Goal: Check status: Check status

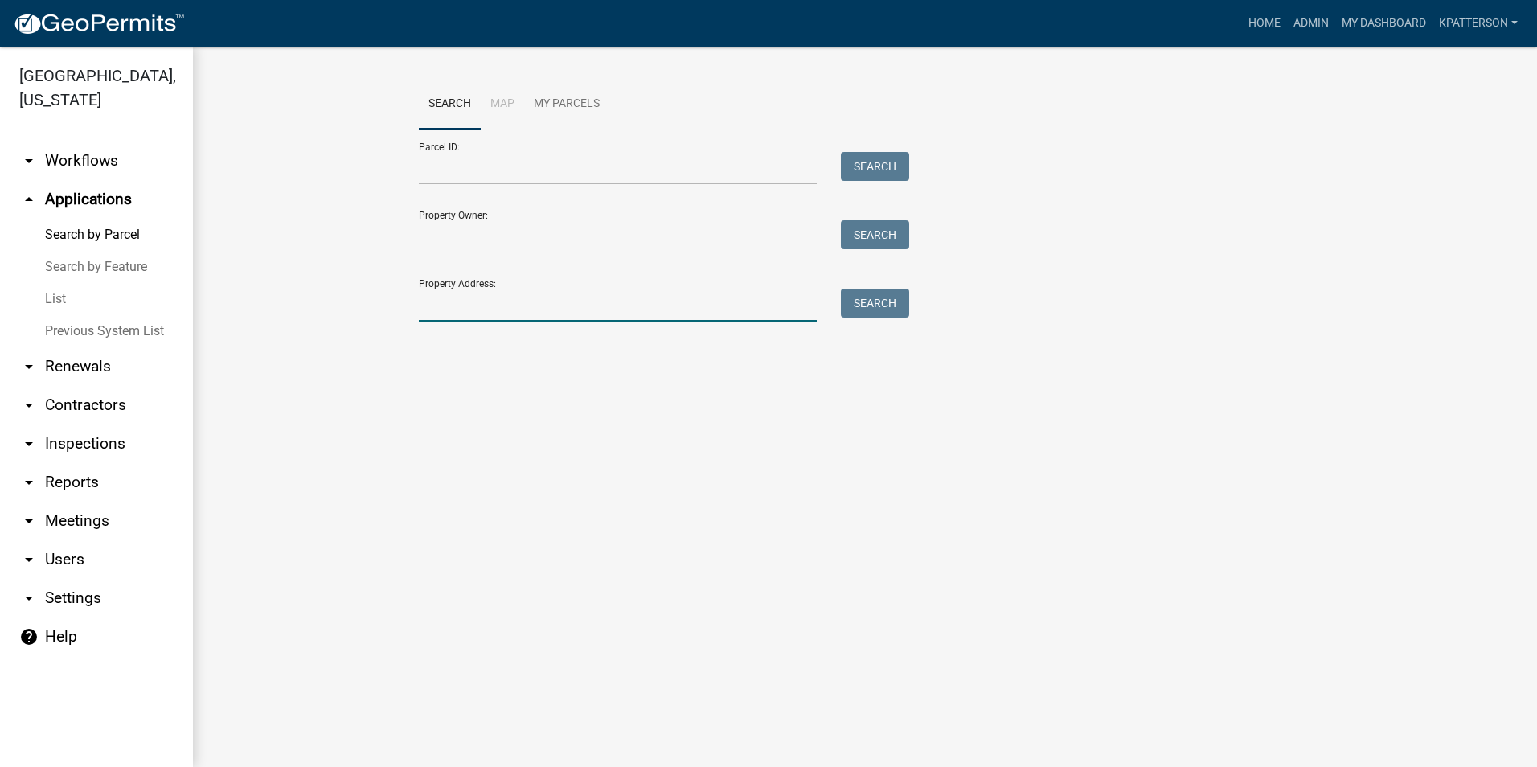
click at [526, 308] on input "Property Address:" at bounding box center [618, 305] width 398 height 33
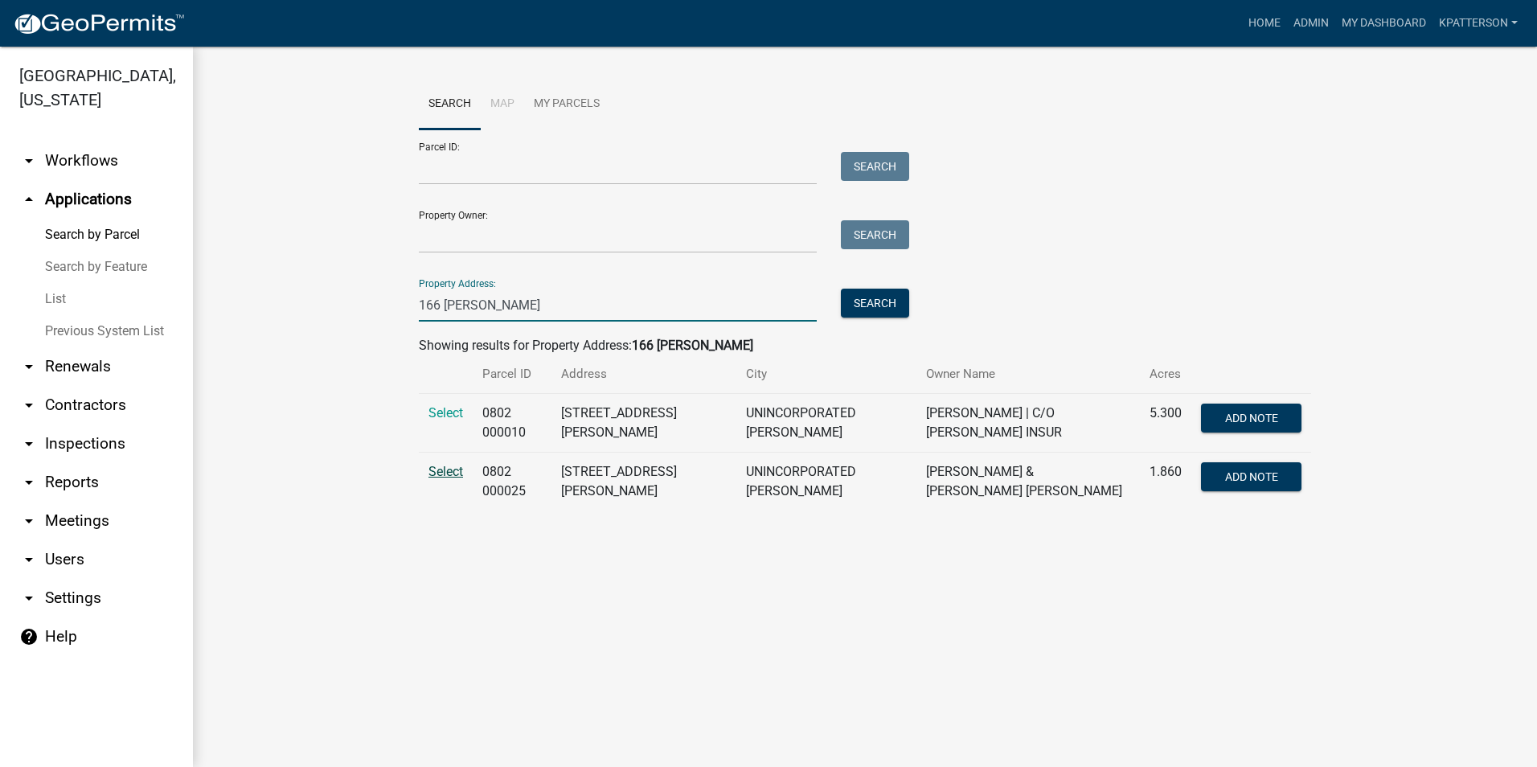
type input "166 [PERSON_NAME]"
click at [440, 472] on span "Select" at bounding box center [445, 471] width 35 height 15
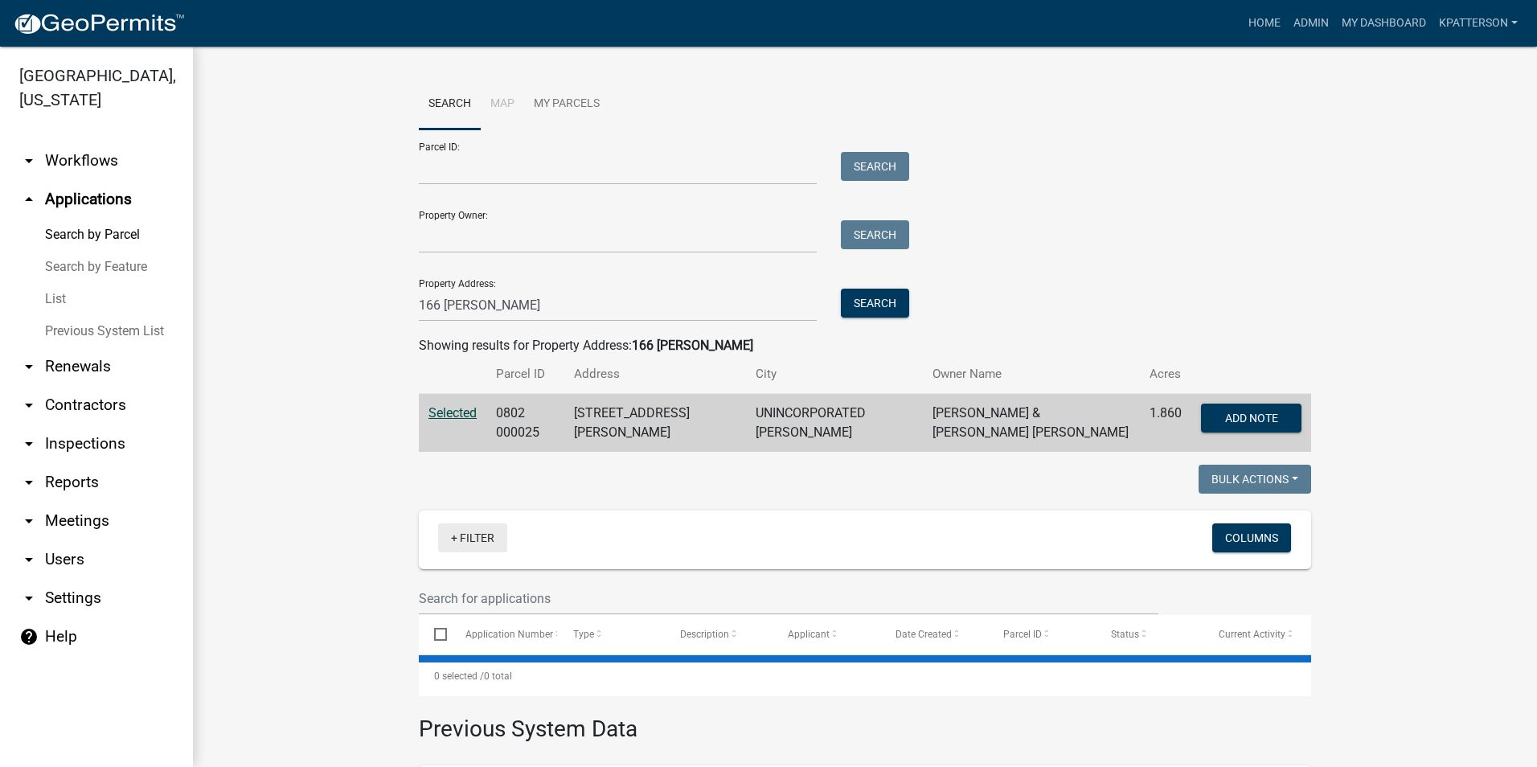
scroll to position [210, 0]
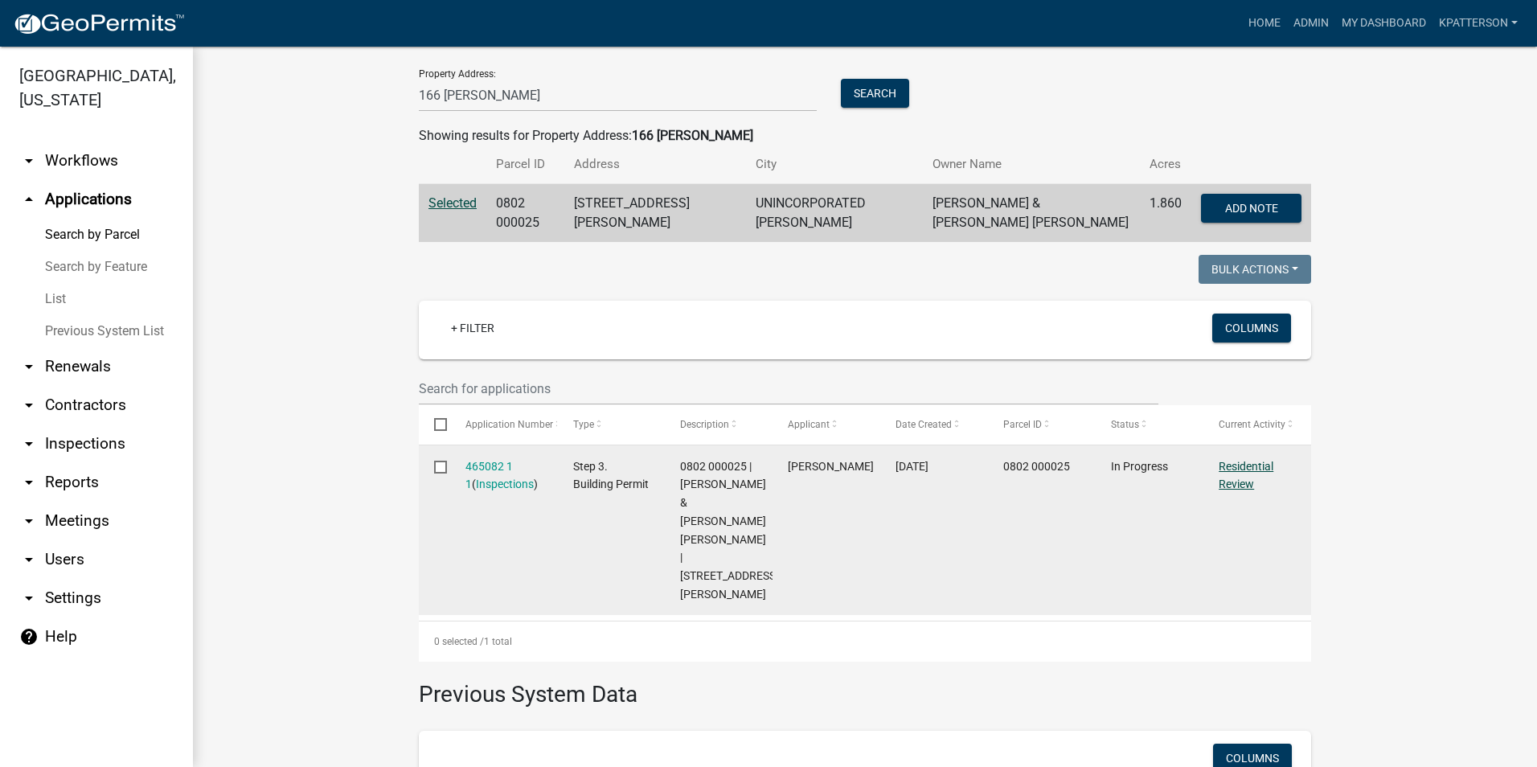
click at [1245, 463] on link "Residential Review" at bounding box center [1246, 475] width 55 height 31
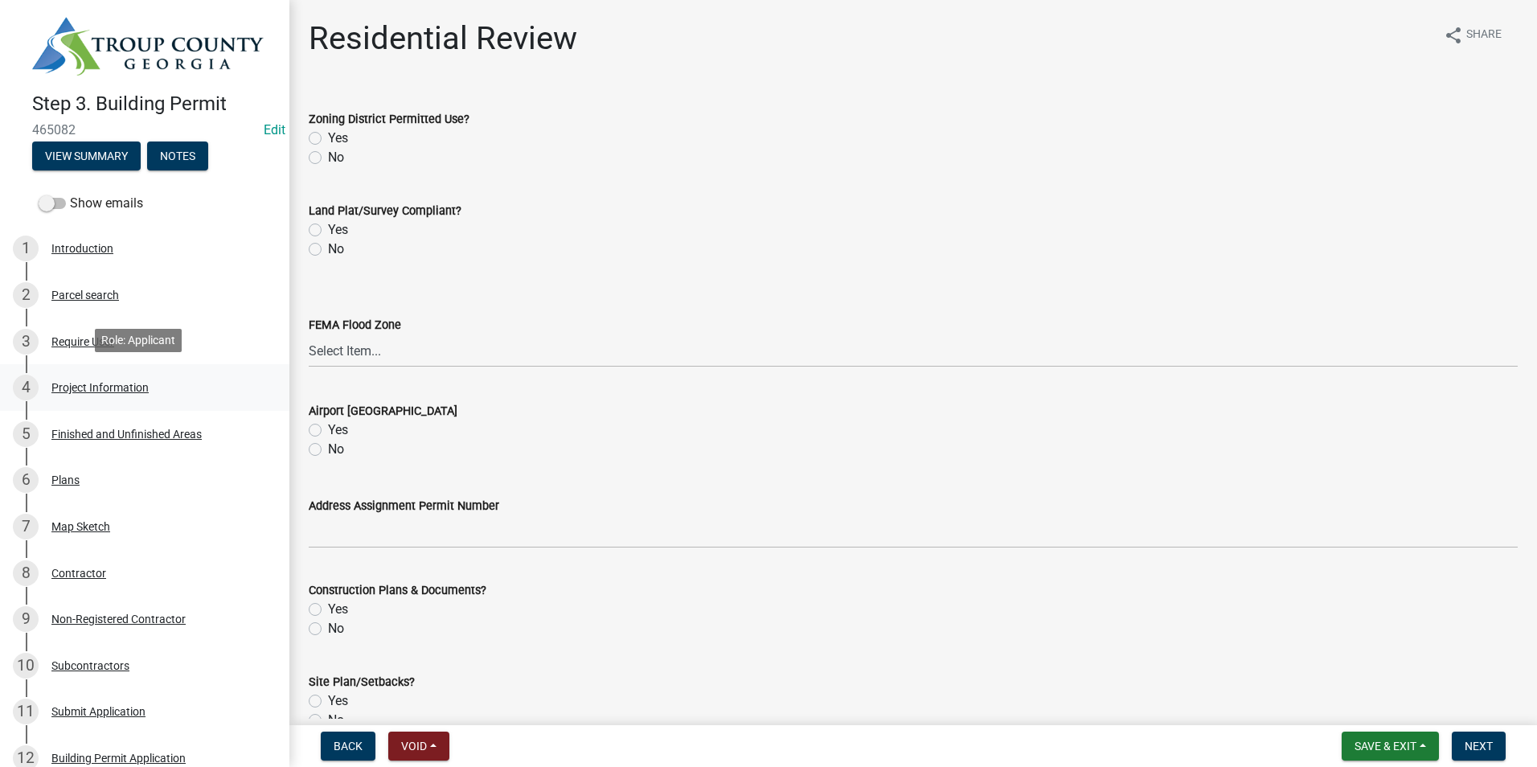
click at [129, 375] on div "4 Project Information" at bounding box center [138, 388] width 251 height 26
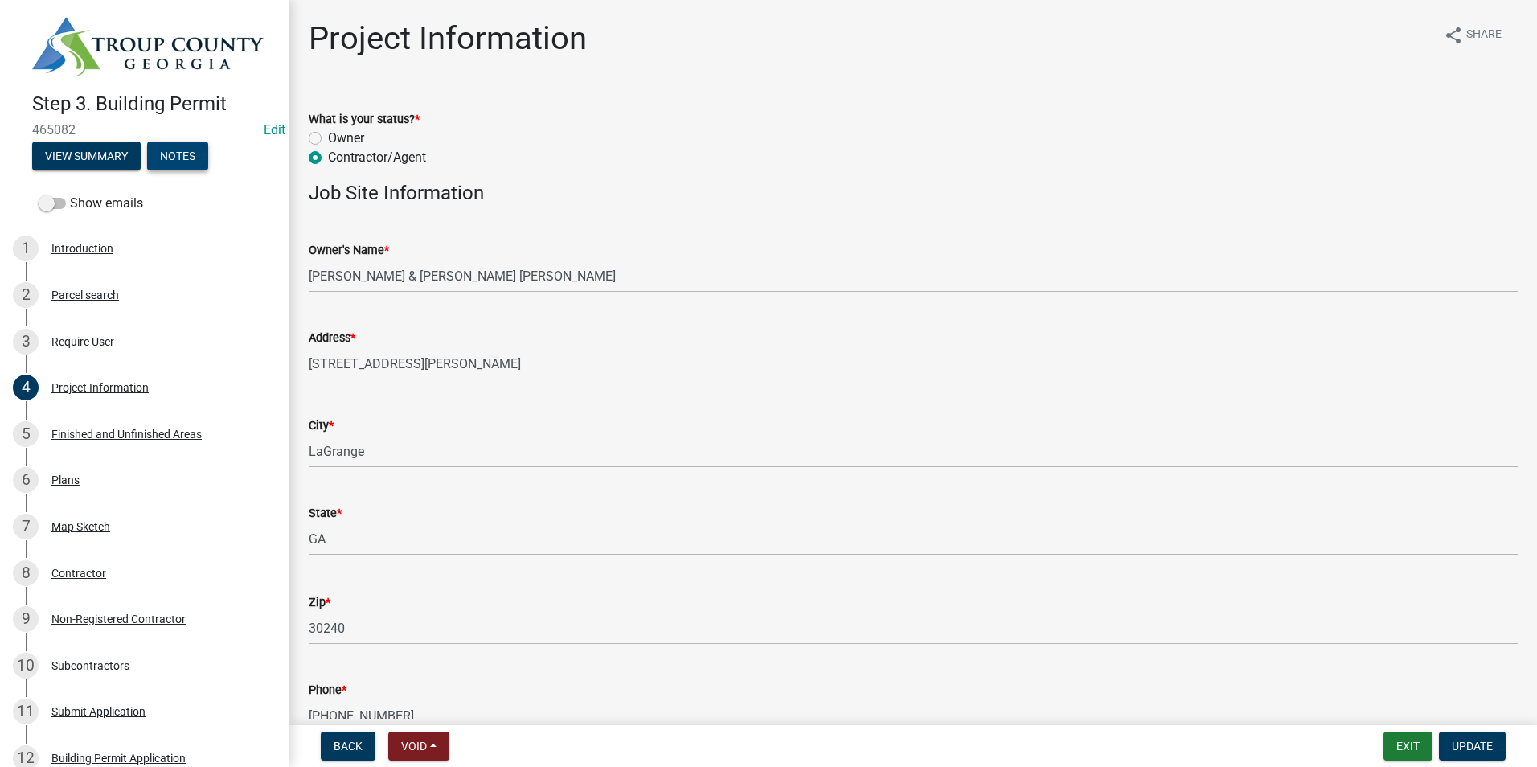
click at [190, 156] on button "Notes" at bounding box center [177, 155] width 61 height 29
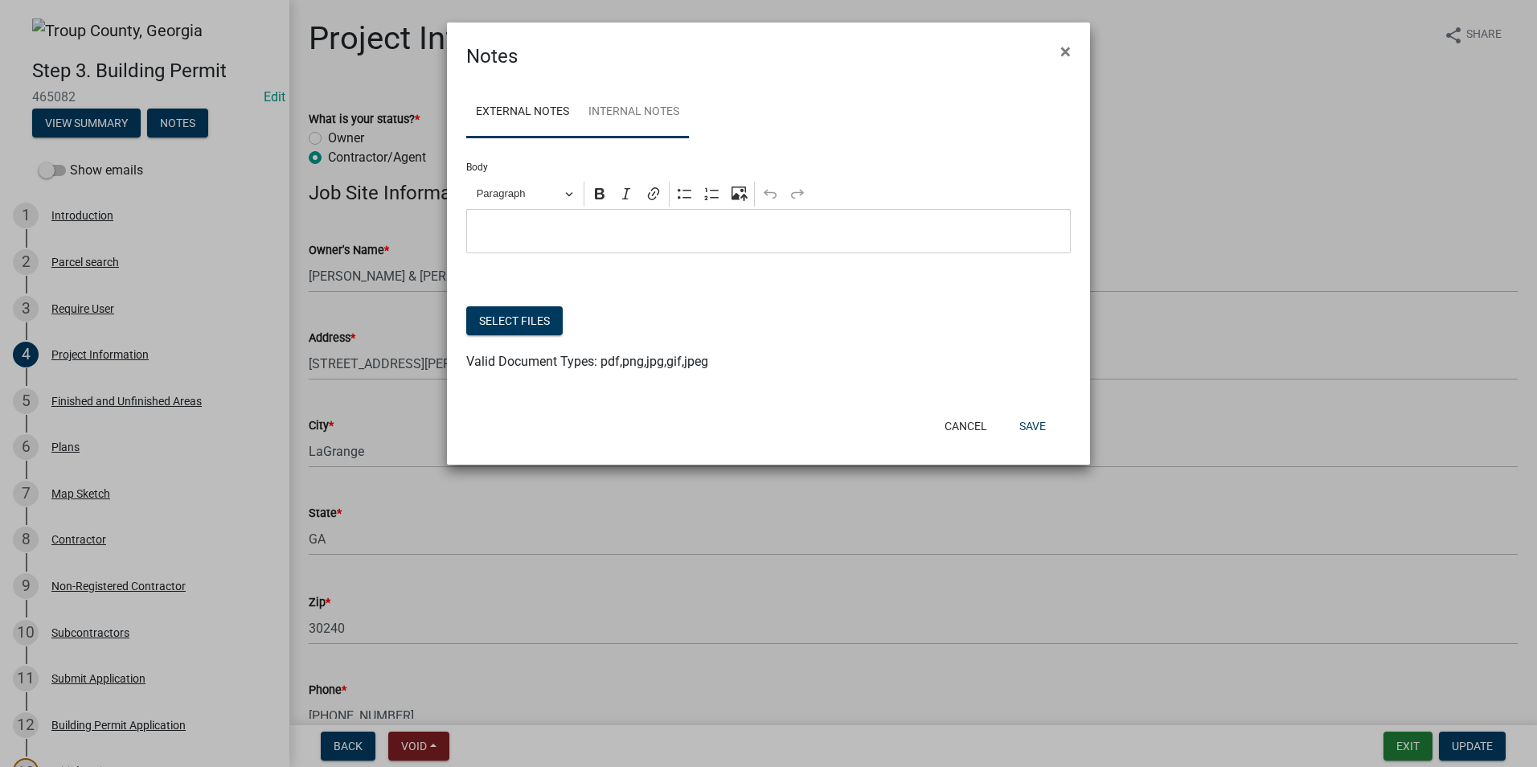
click at [633, 109] on link "Internal Notes" at bounding box center [634, 112] width 110 height 51
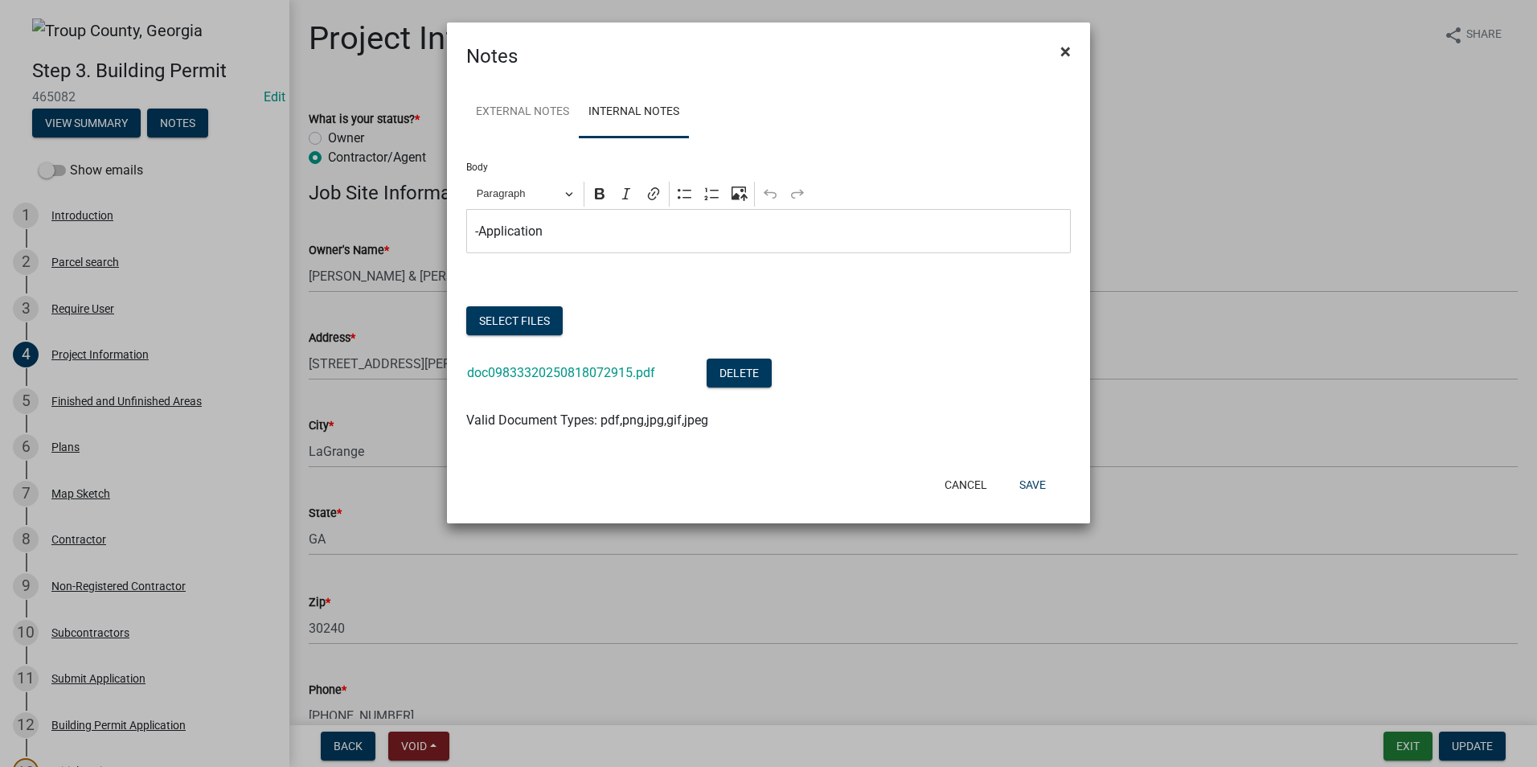
click at [1061, 50] on span "×" at bounding box center [1065, 51] width 10 height 23
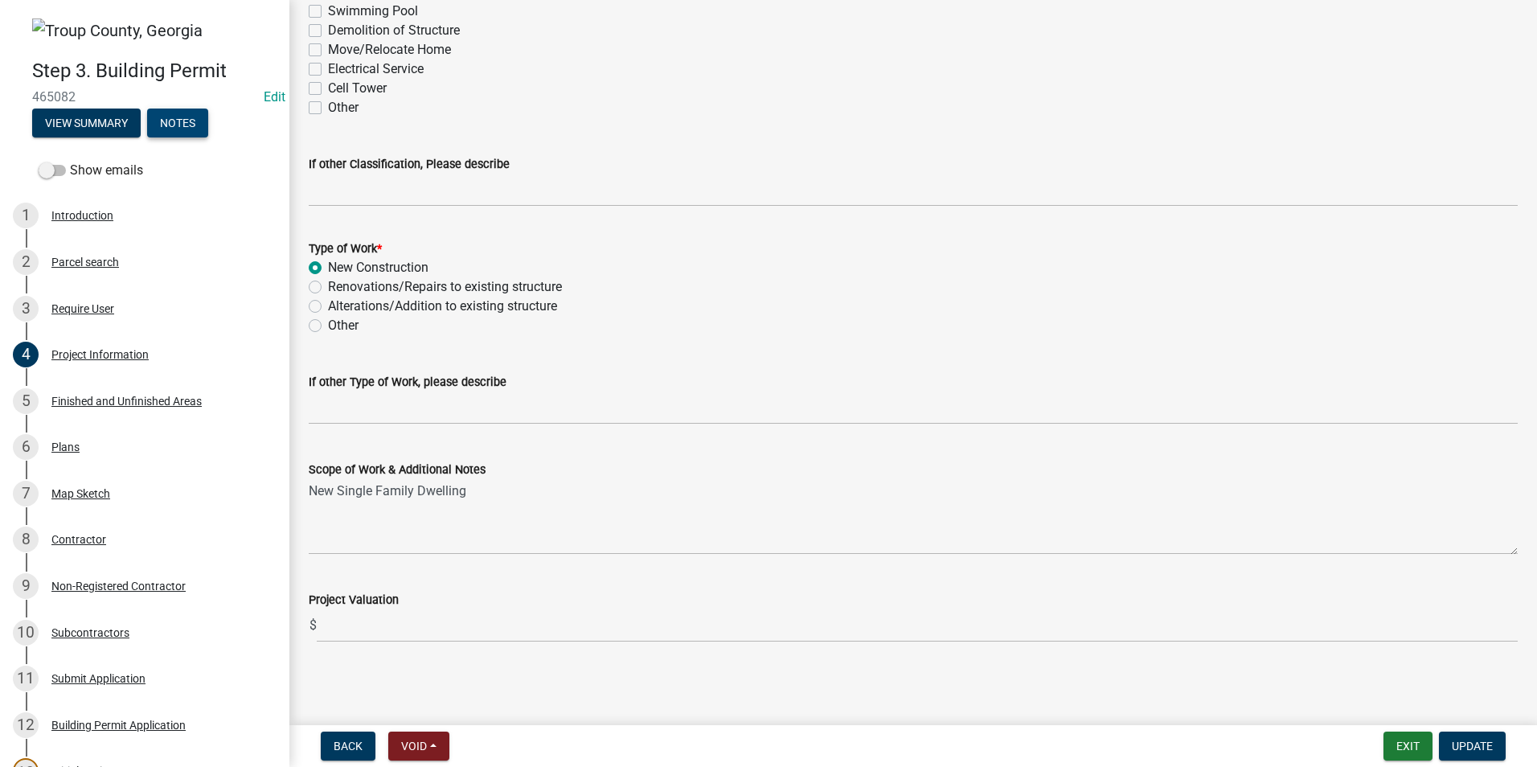
scroll to position [1467, 0]
click at [111, 444] on div "6 Plans" at bounding box center [138, 447] width 251 height 26
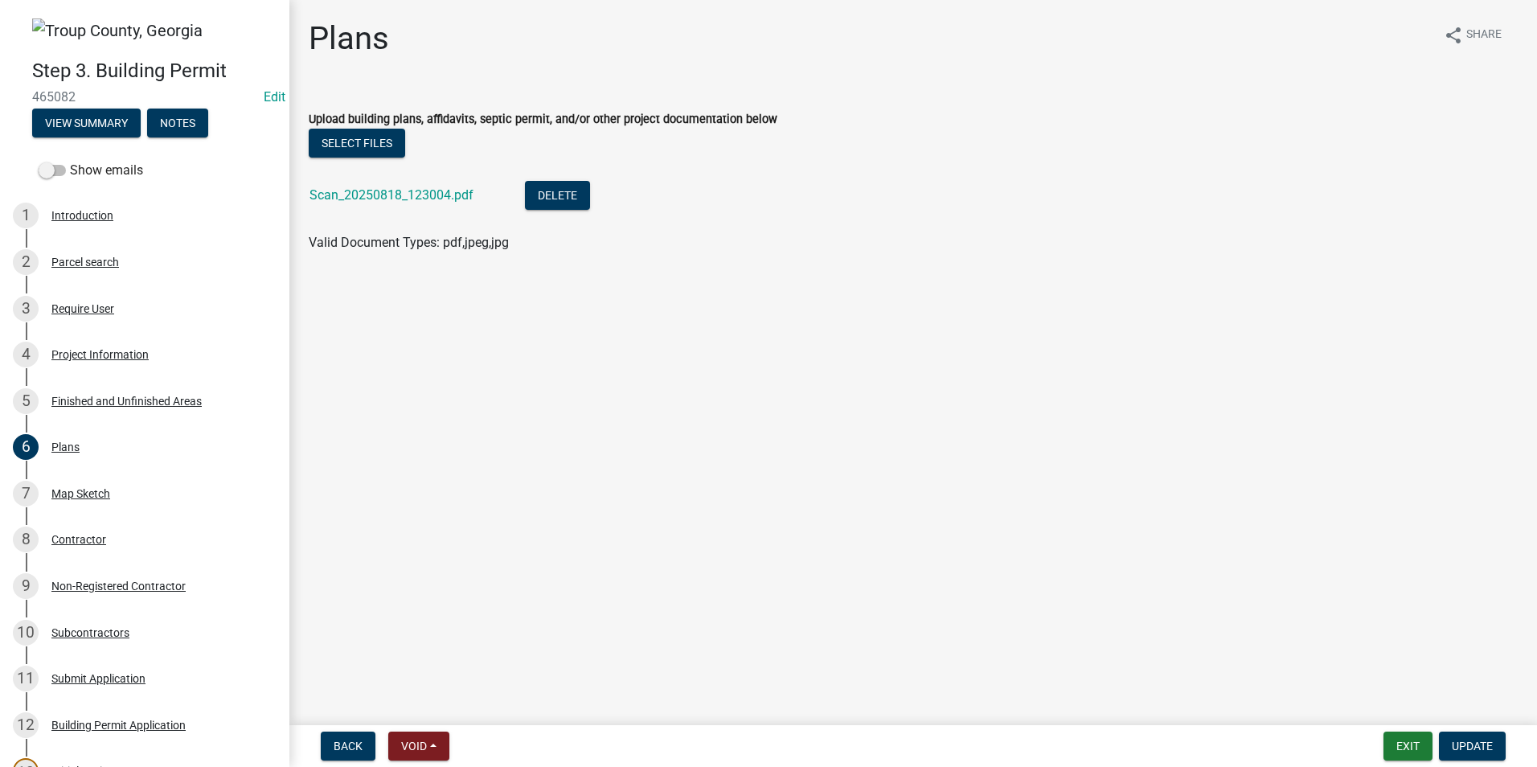
click at [441, 183] on div "Scan_20250818_123004.pdf" at bounding box center [404, 197] width 190 height 33
click at [440, 194] on link "Scan_20250818_123004.pdf" at bounding box center [391, 194] width 164 height 15
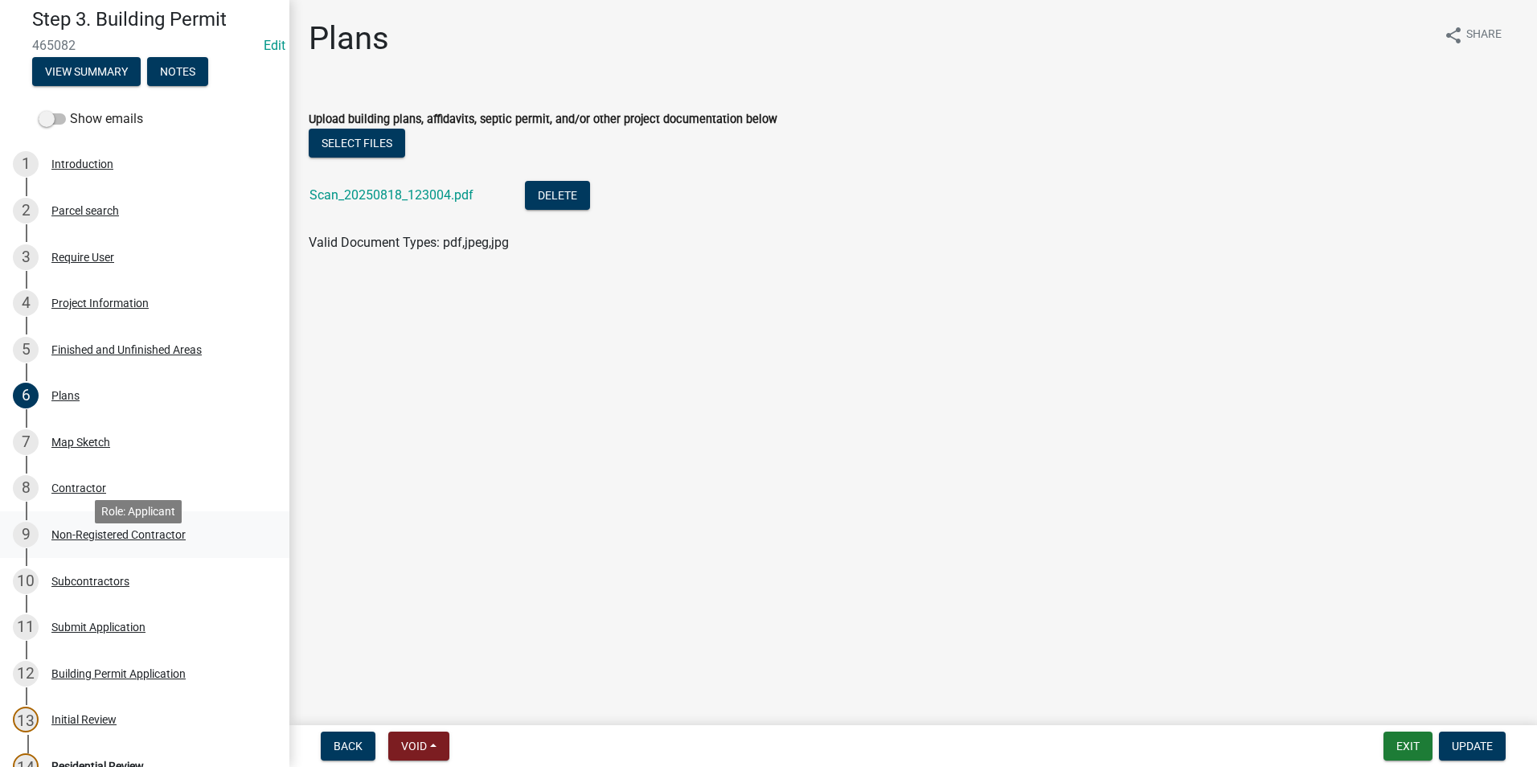
scroll to position [80, 0]
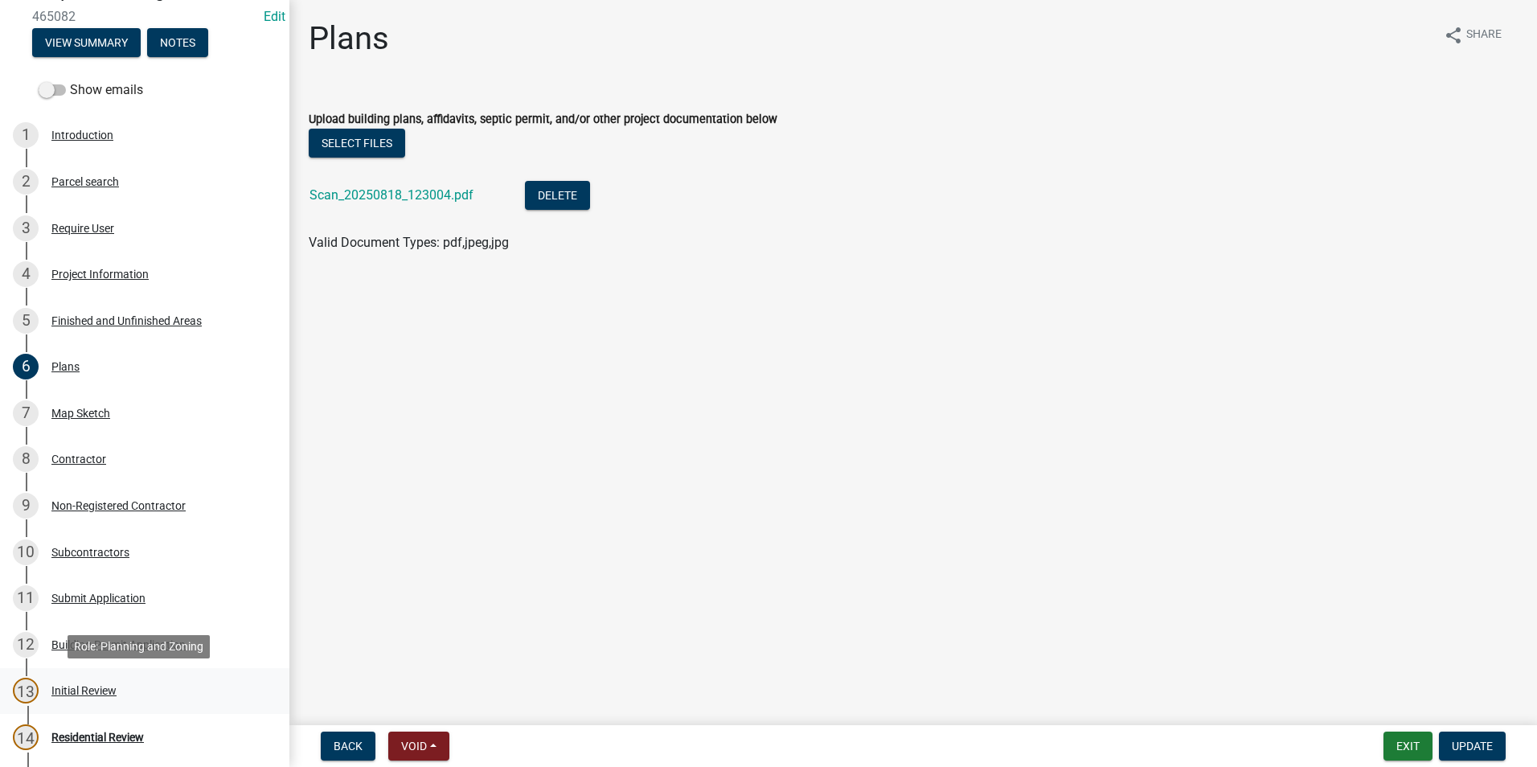
click at [88, 694] on div "Initial Review" at bounding box center [83, 690] width 65 height 11
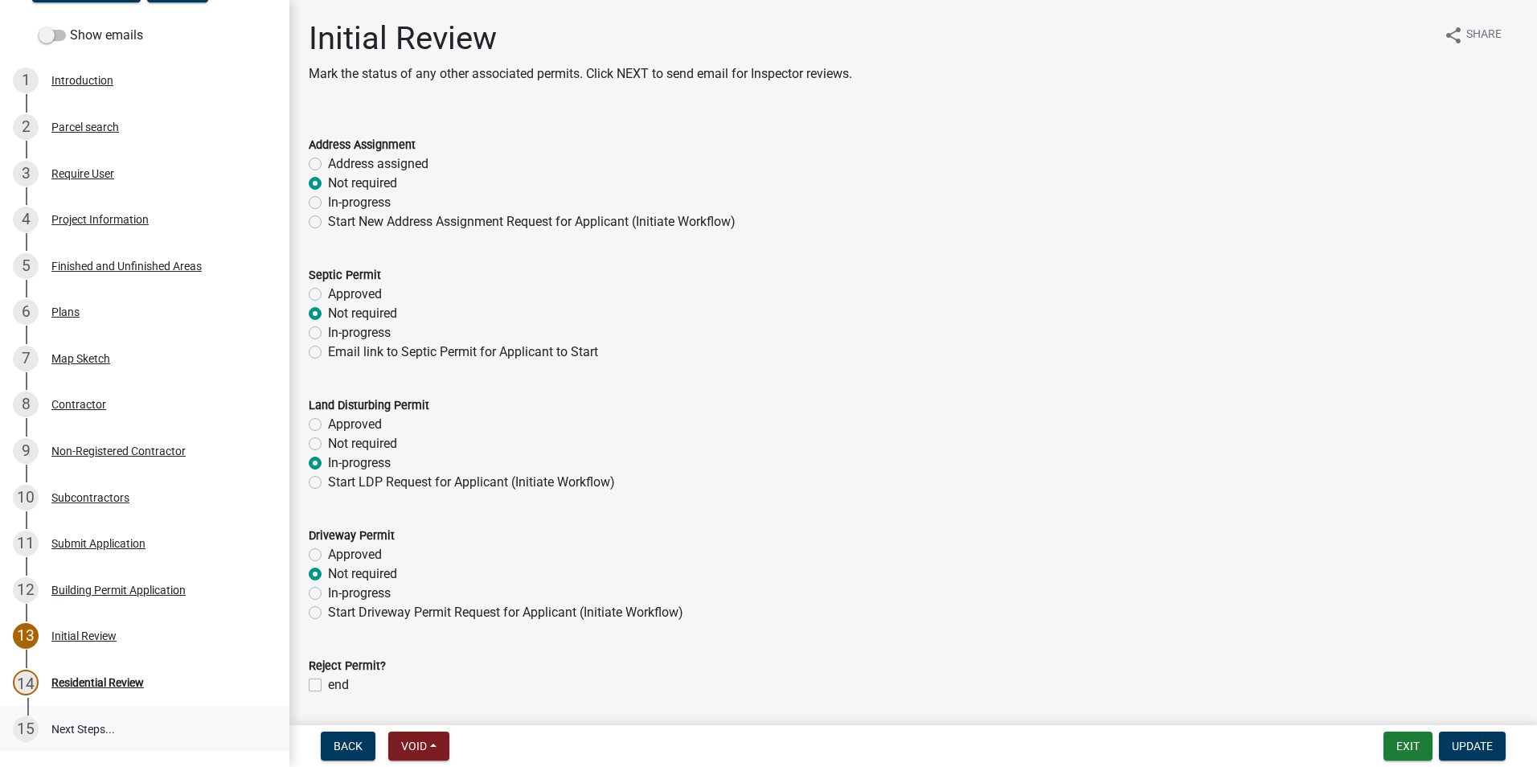
scroll to position [233, 0]
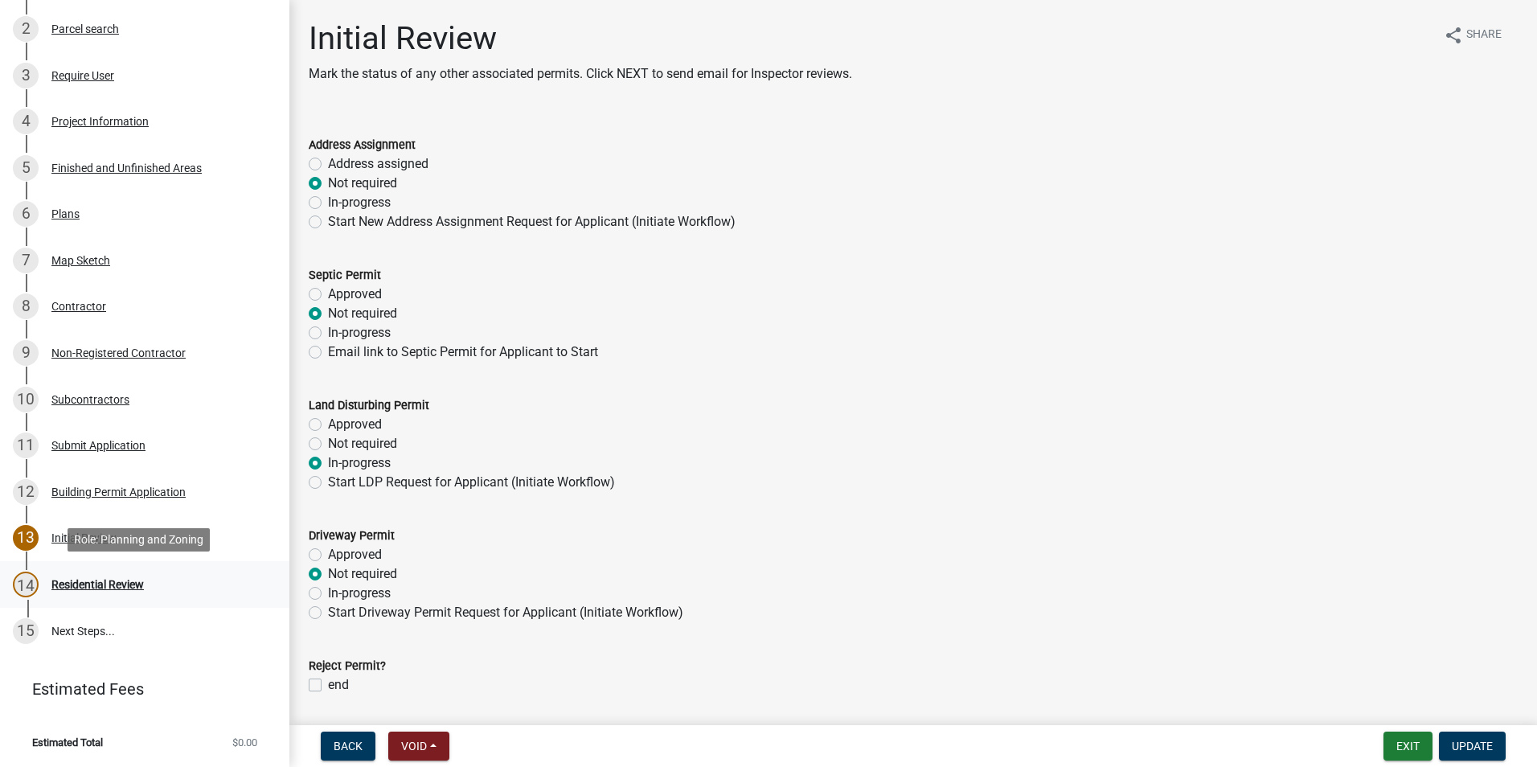
click at [105, 582] on div "Residential Review" at bounding box center [97, 584] width 92 height 11
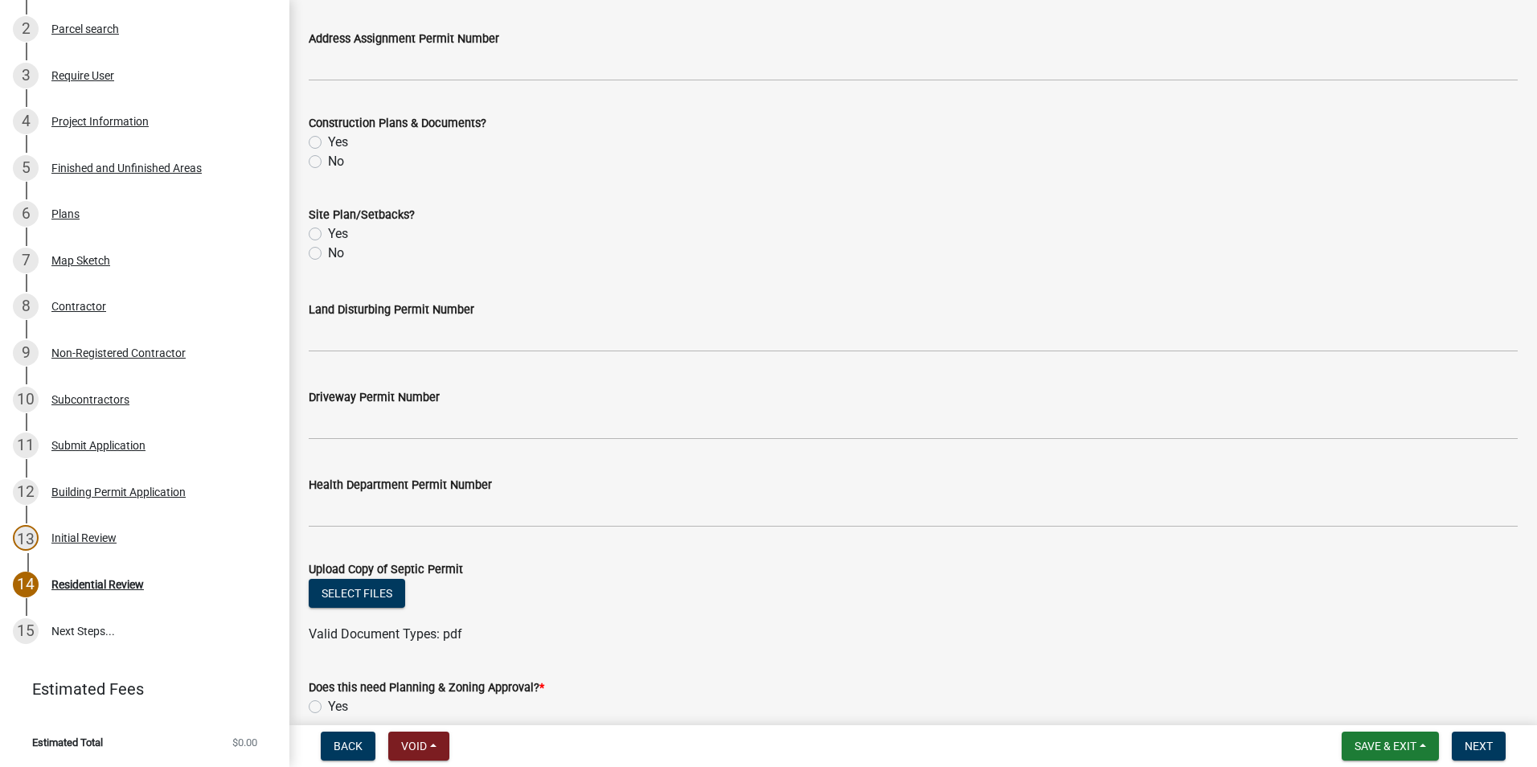
scroll to position [561, 0]
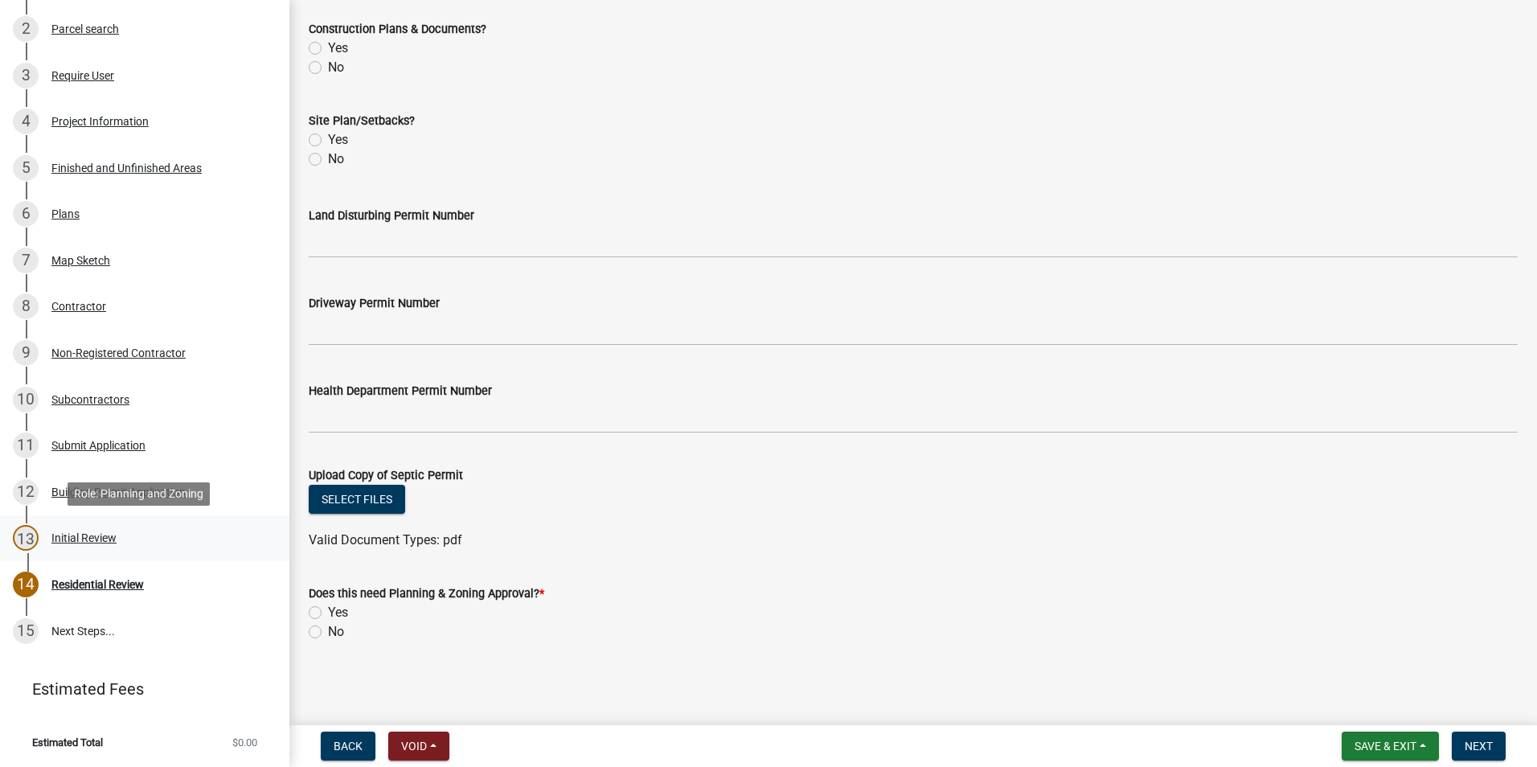
click at [82, 539] on div "Initial Review" at bounding box center [83, 537] width 65 height 11
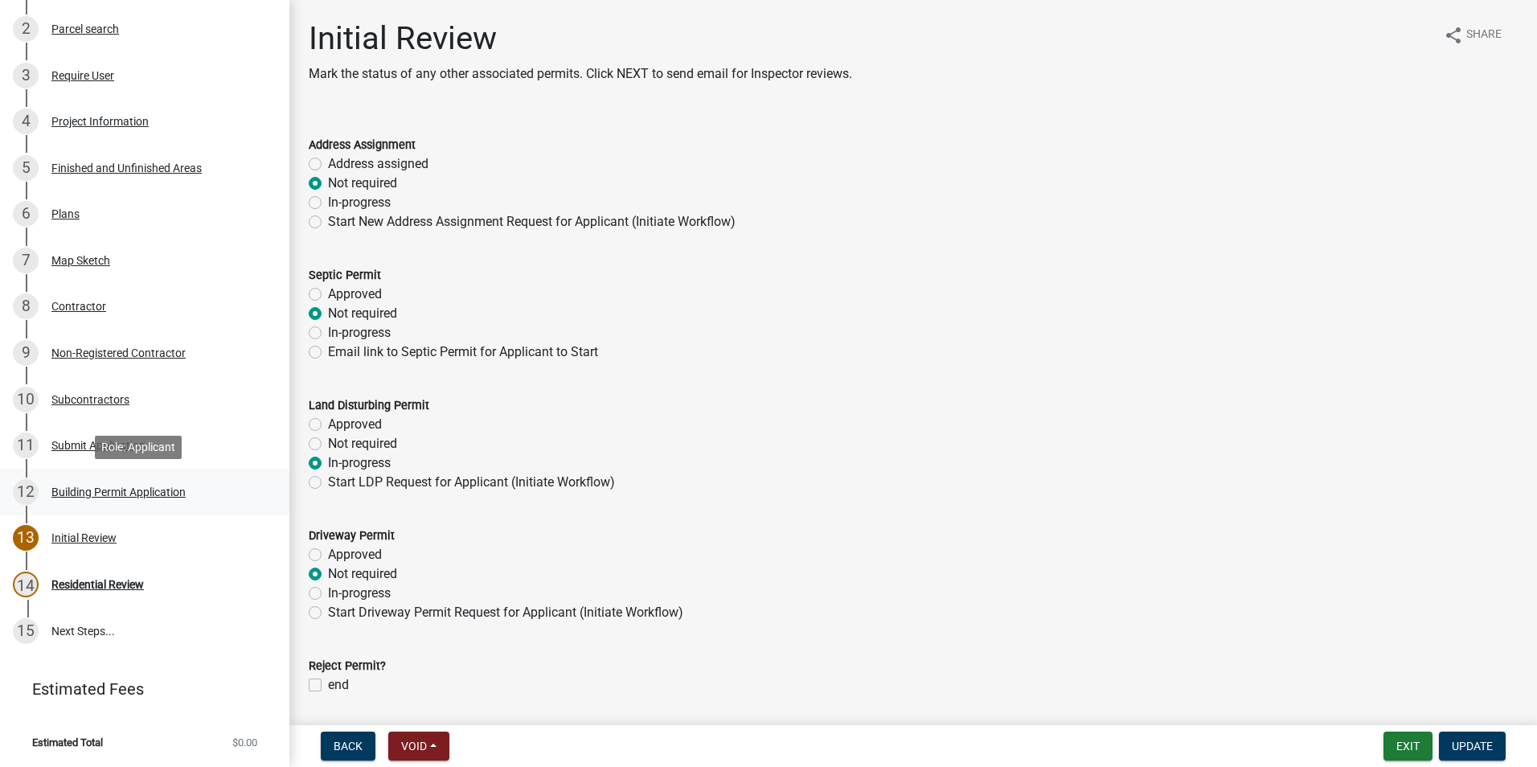
click at [82, 496] on div "Building Permit Application" at bounding box center [118, 491] width 134 height 11
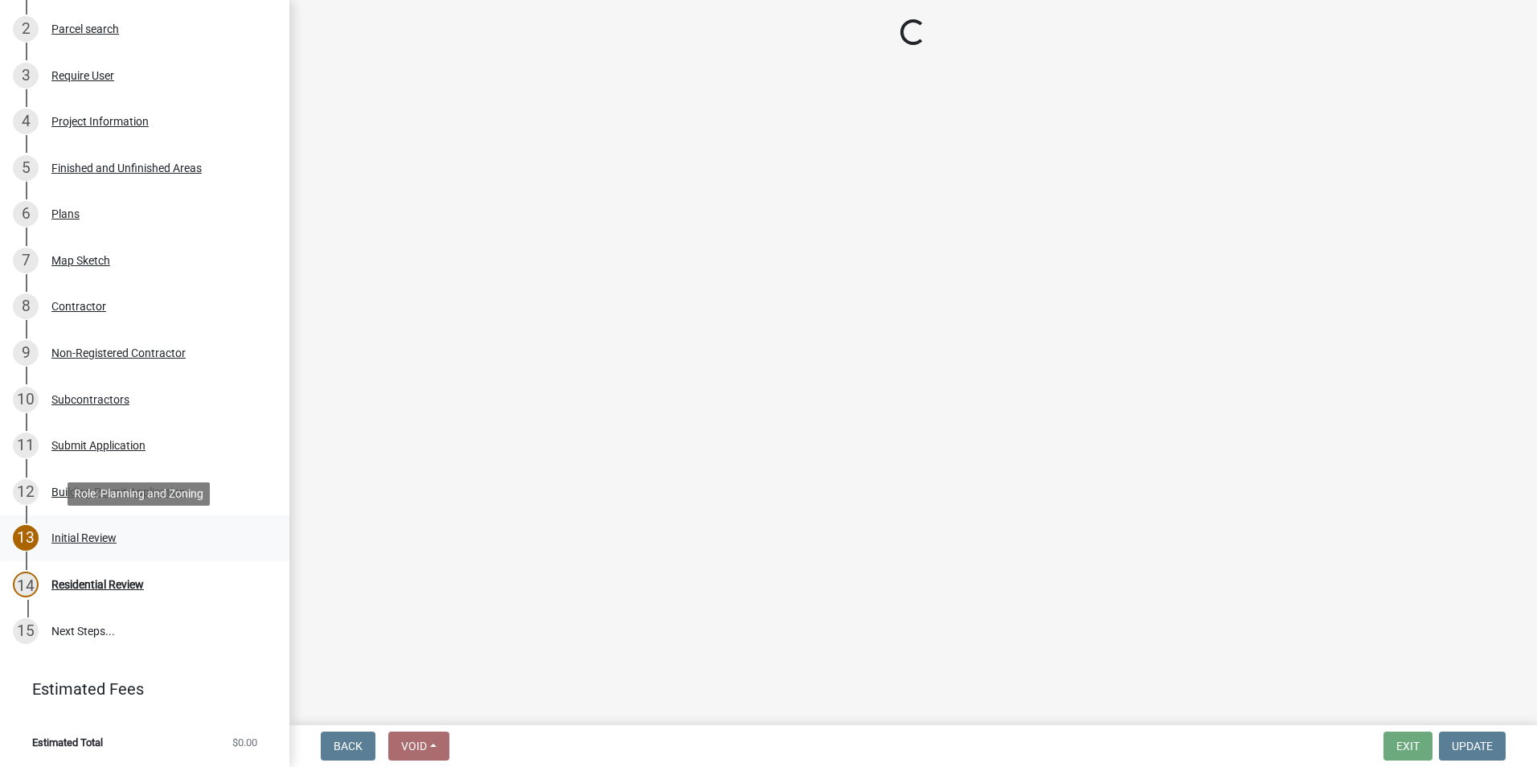
click at [85, 541] on div "Initial Review" at bounding box center [83, 537] width 65 height 11
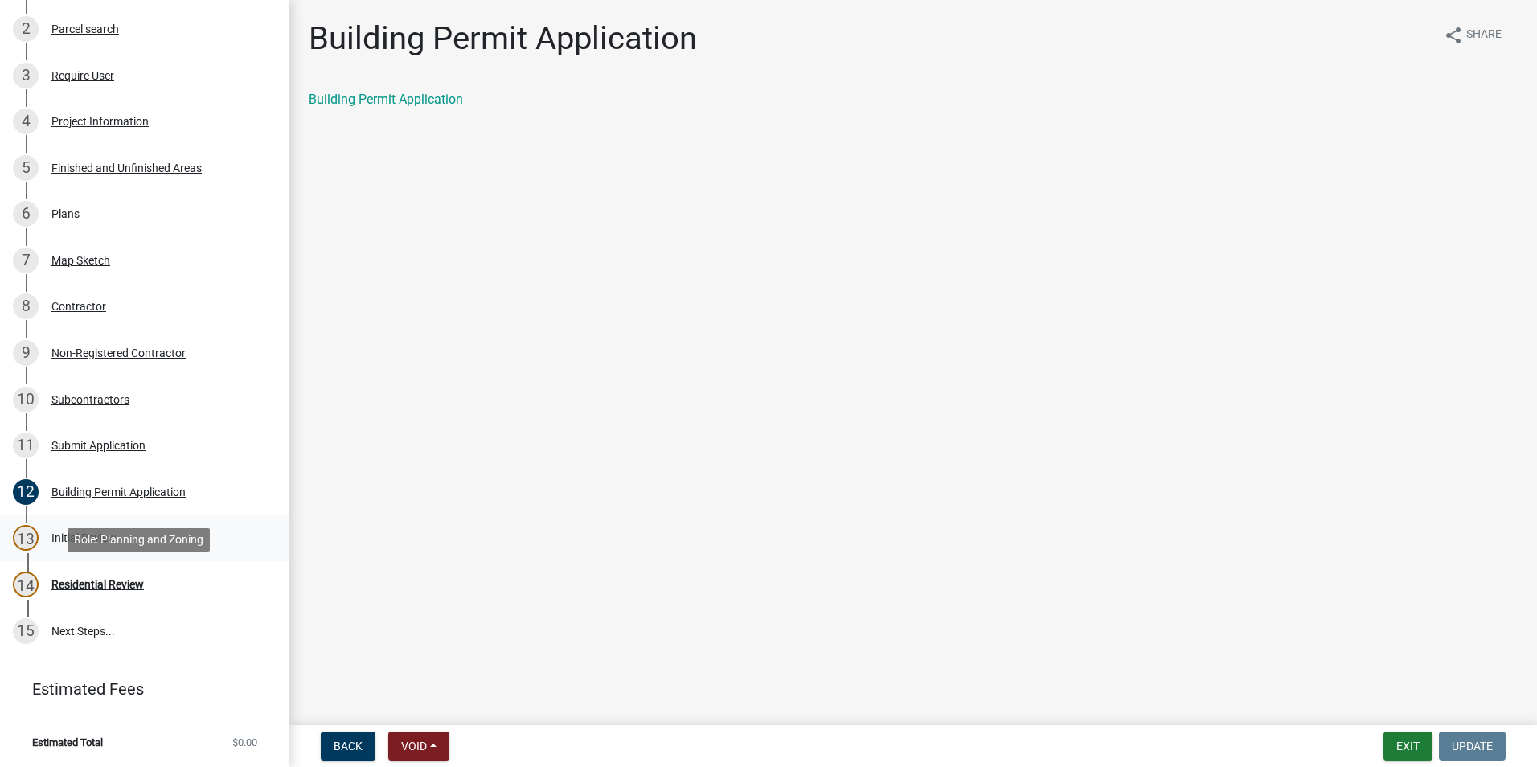
click at [99, 560] on link "13 Initial Review" at bounding box center [144, 538] width 289 height 47
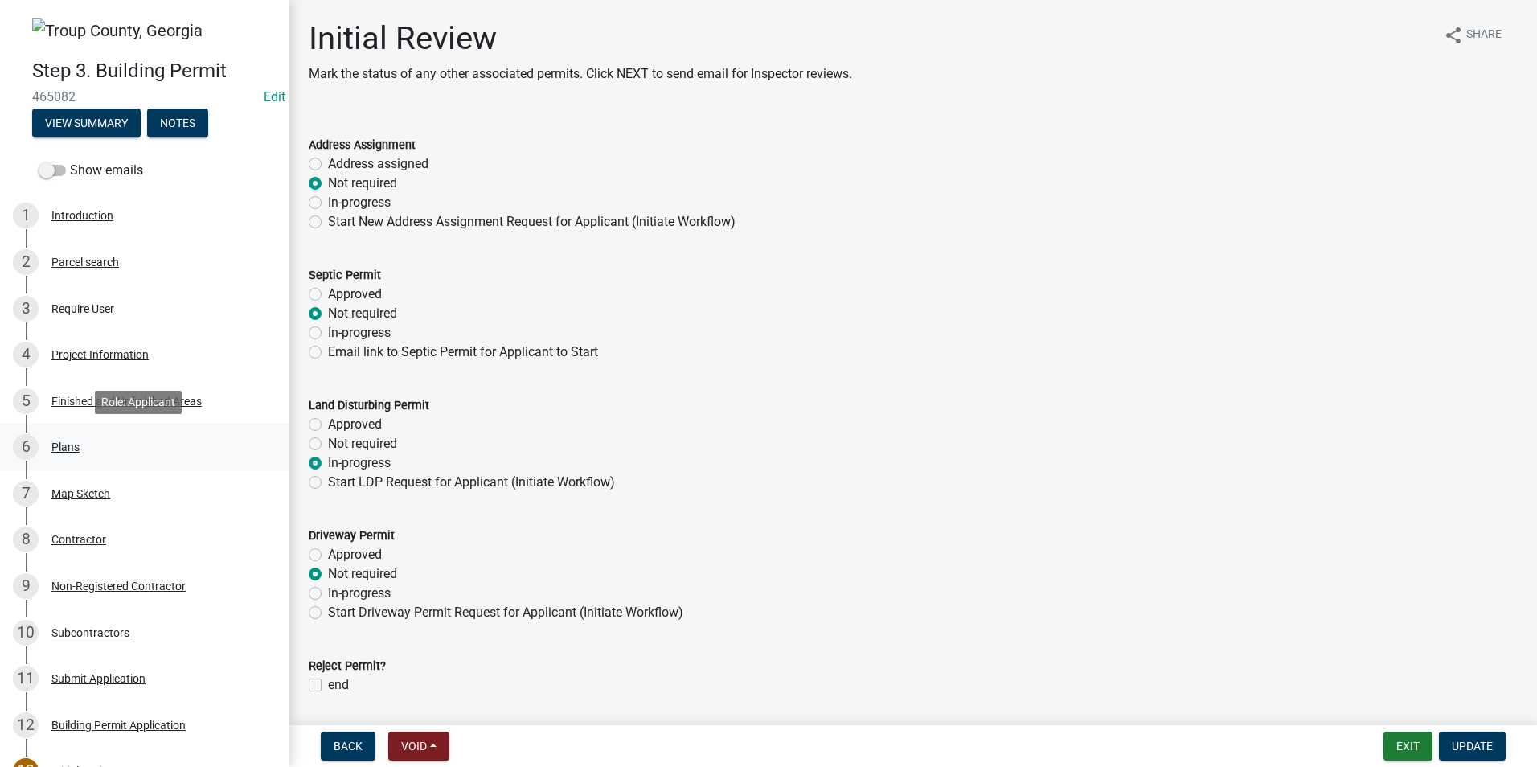
click at [130, 454] on div "6 Plans" at bounding box center [138, 447] width 251 height 26
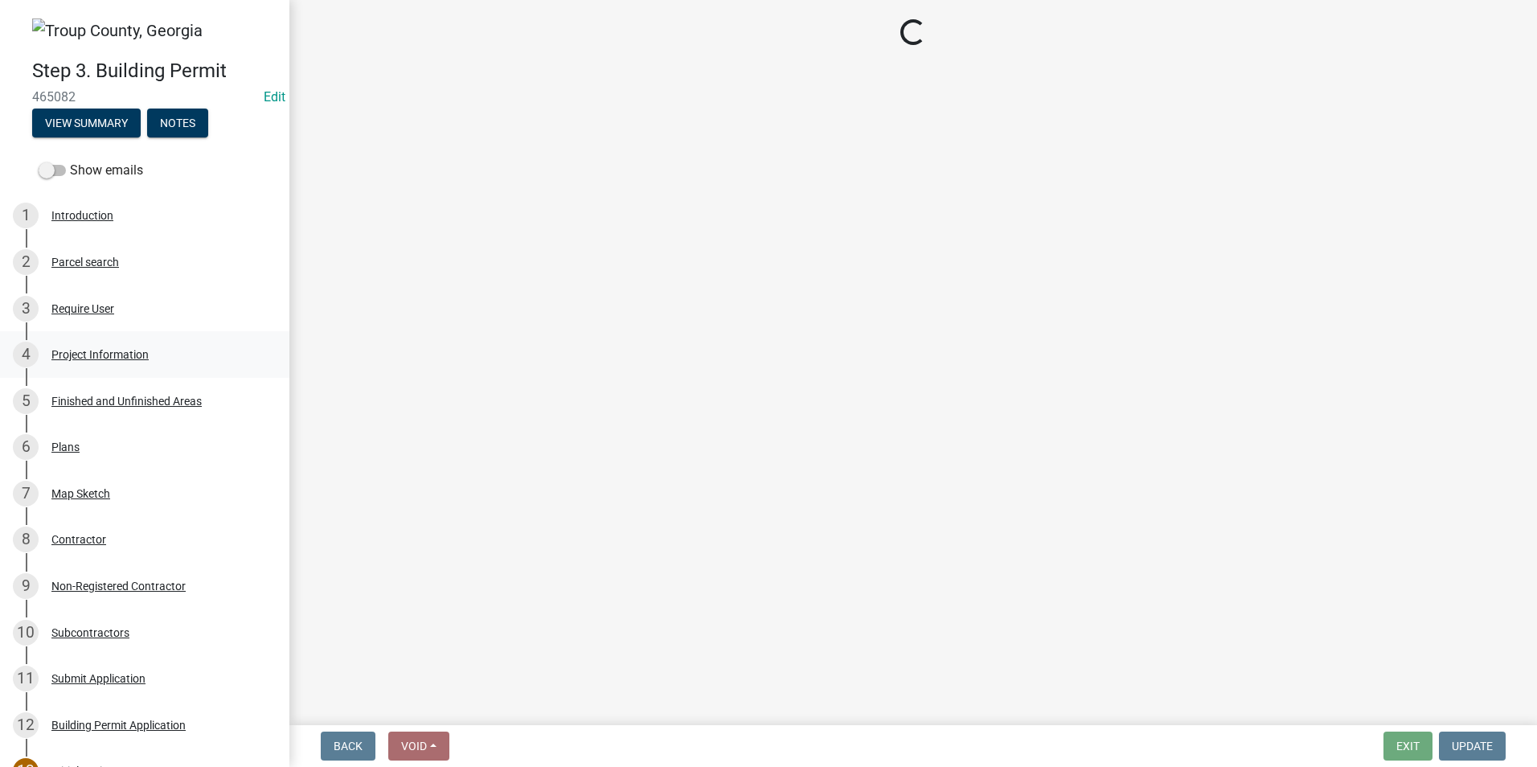
click at [148, 357] on div "Project Information" at bounding box center [99, 354] width 97 height 11
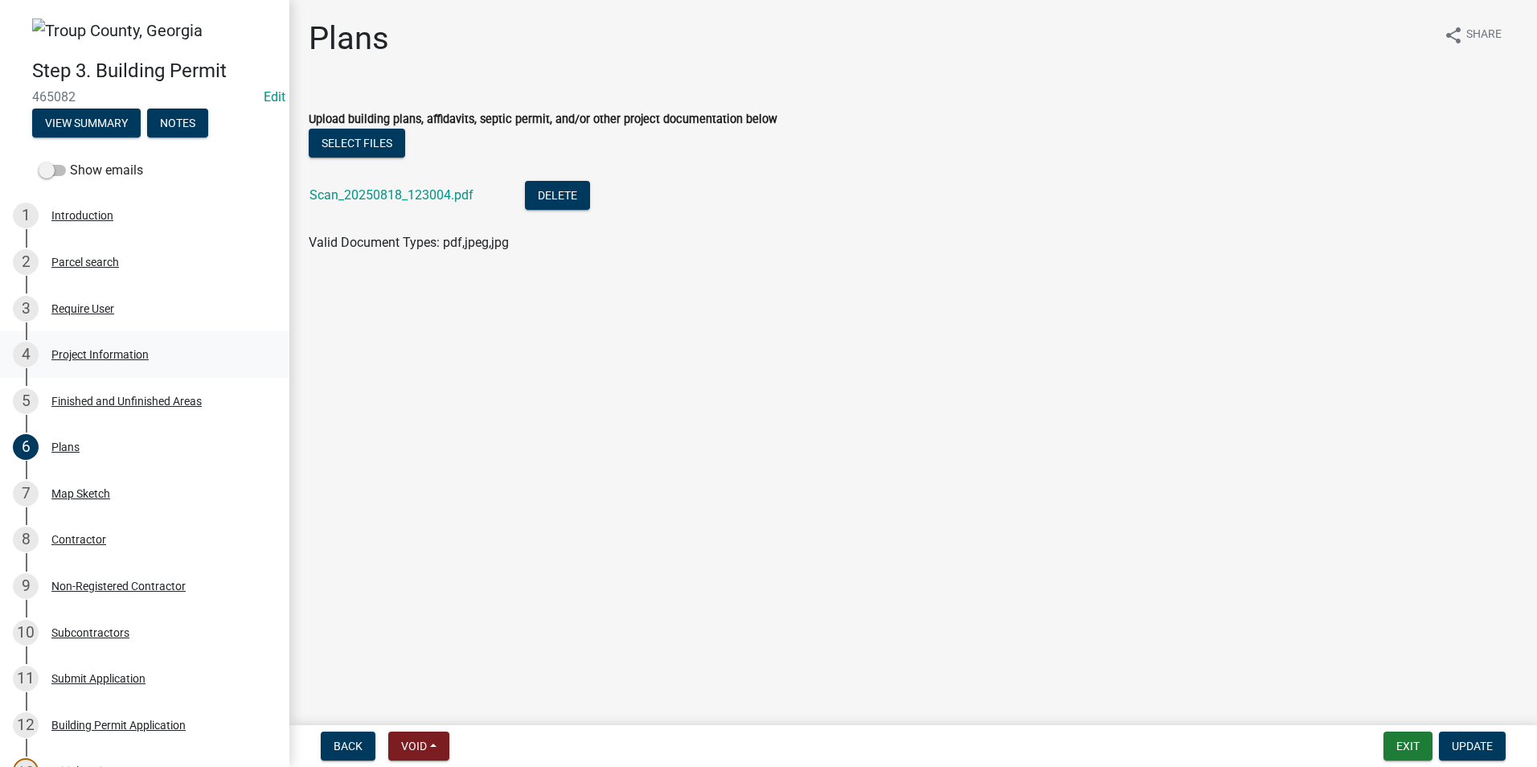
click at [150, 355] on div "4 Project Information" at bounding box center [138, 355] width 251 height 26
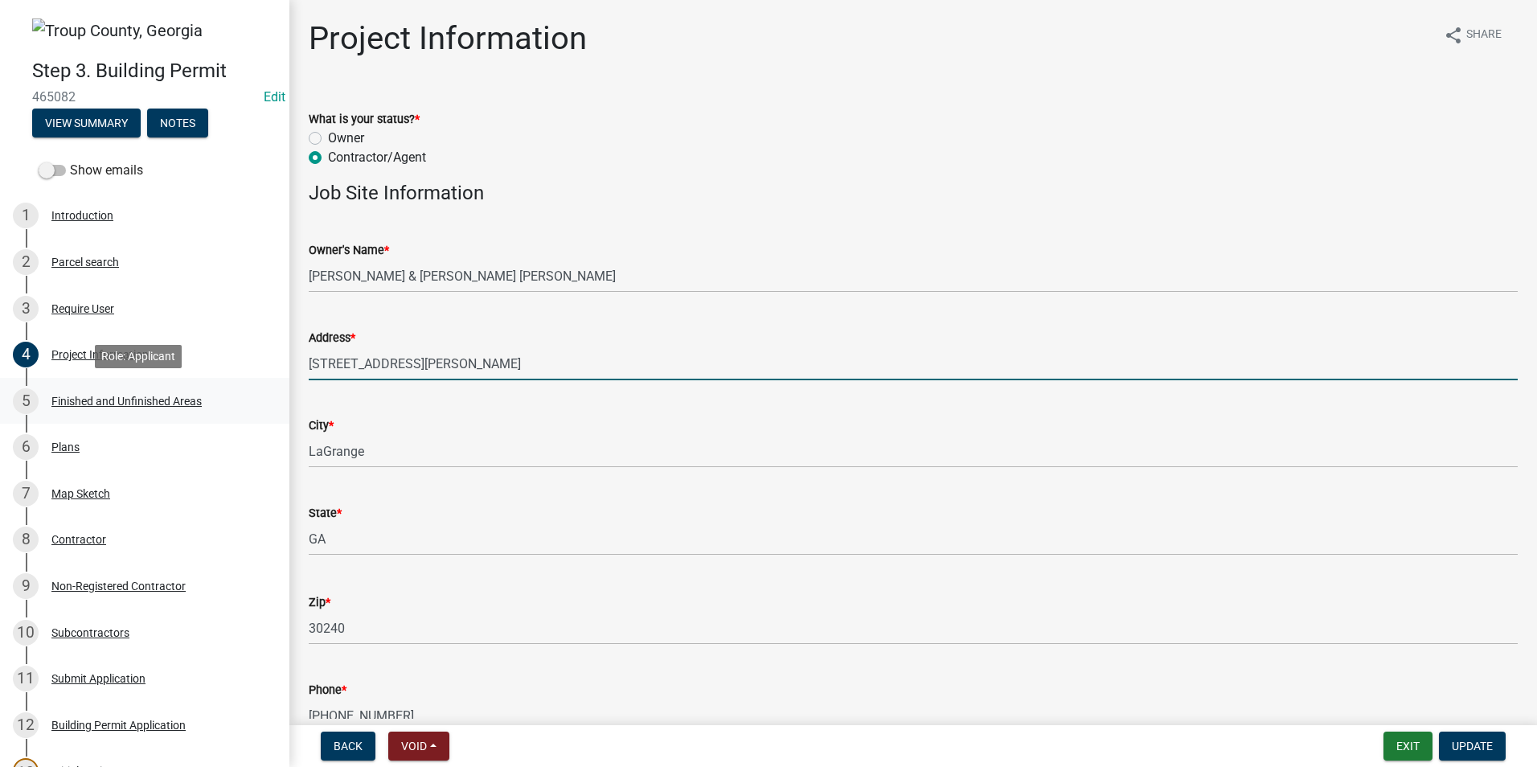
drag, startPoint x: 409, startPoint y: 366, endPoint x: 242, endPoint y: 383, distance: 168.1
click at [242, 383] on div "Step 3. Building Permit 465082 Edit View Summary Notes Show emails 1 Introducti…" at bounding box center [768, 383] width 1537 height 767
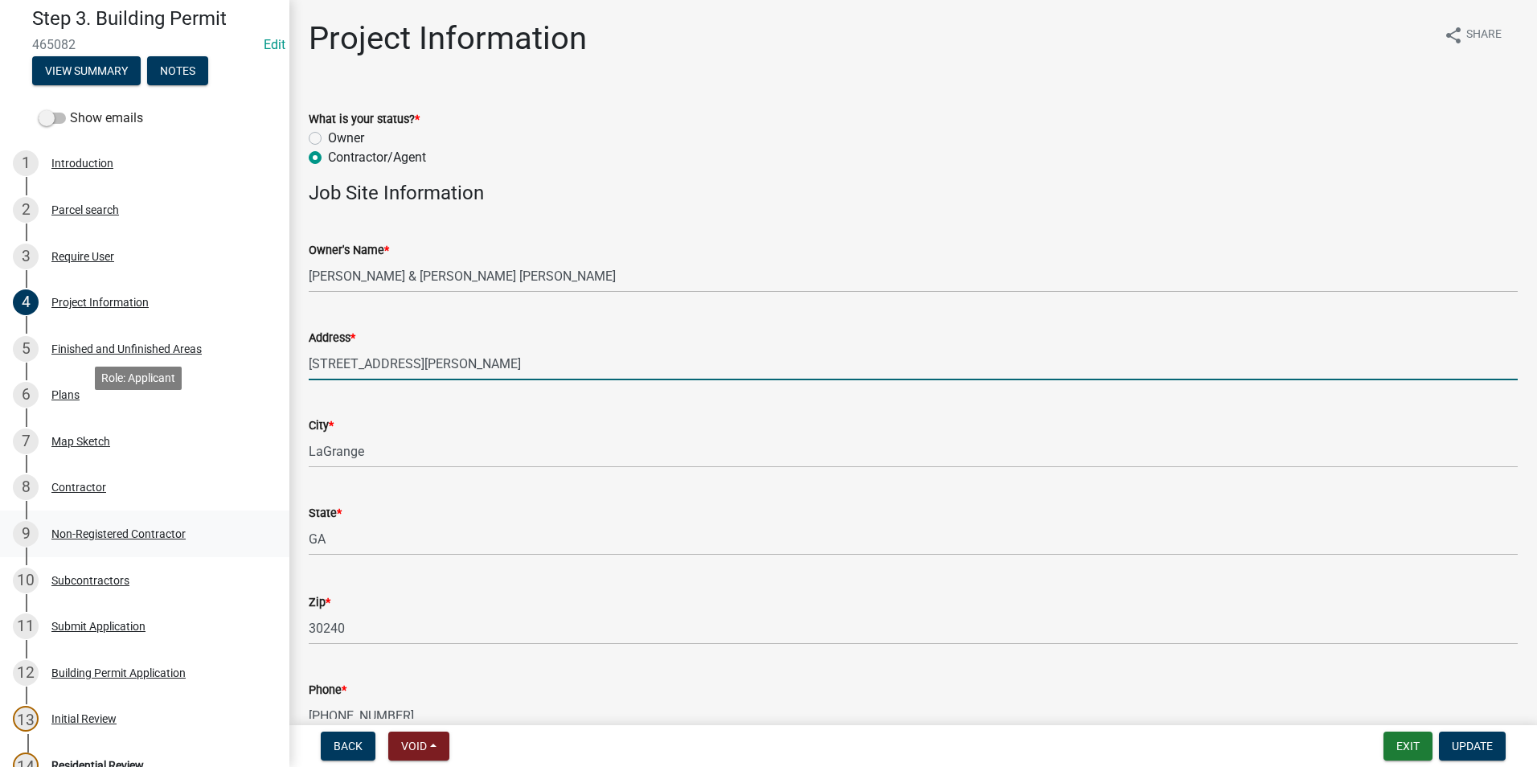
scroll to position [80, 0]
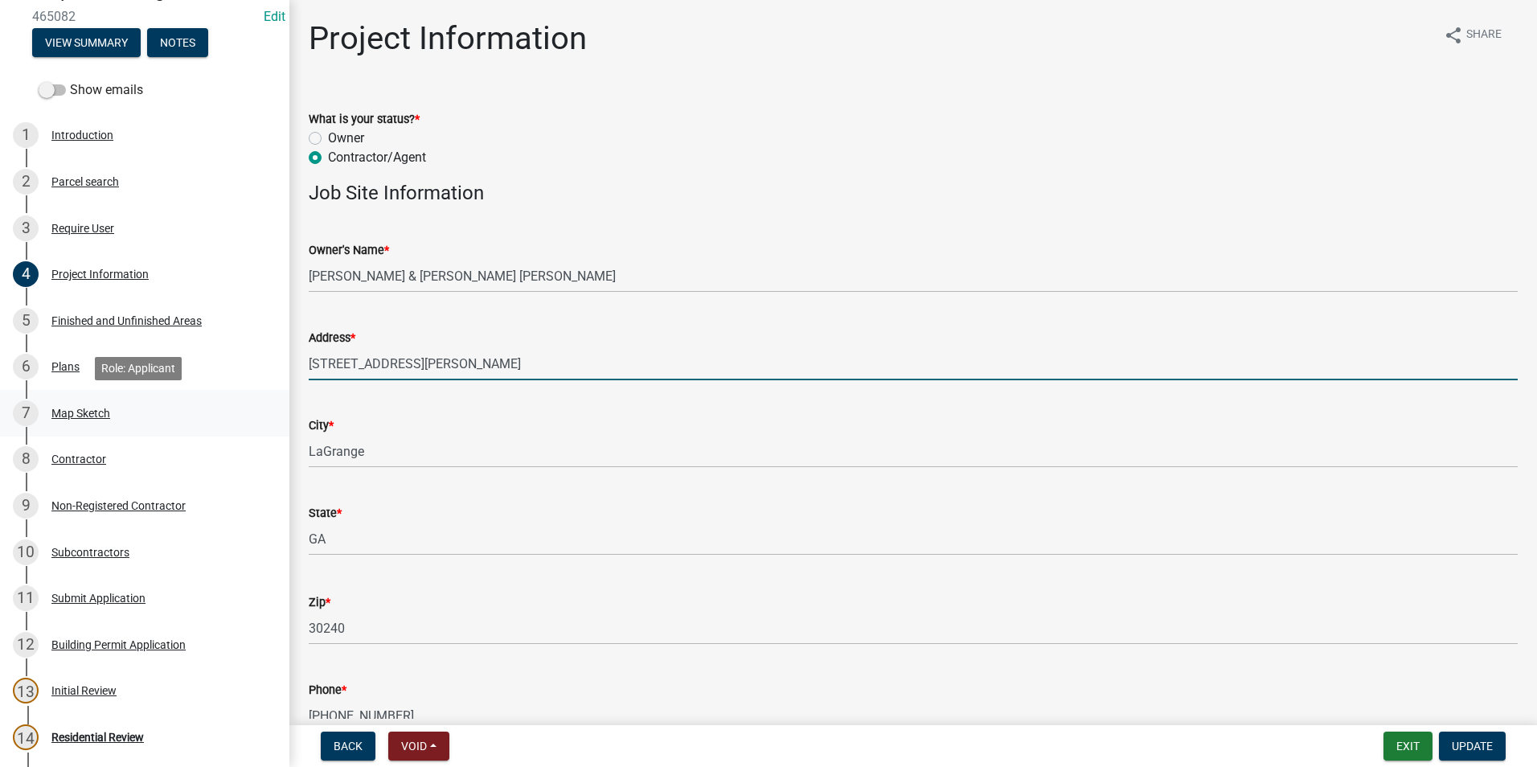
click at [101, 408] on div "Map Sketch" at bounding box center [80, 413] width 59 height 11
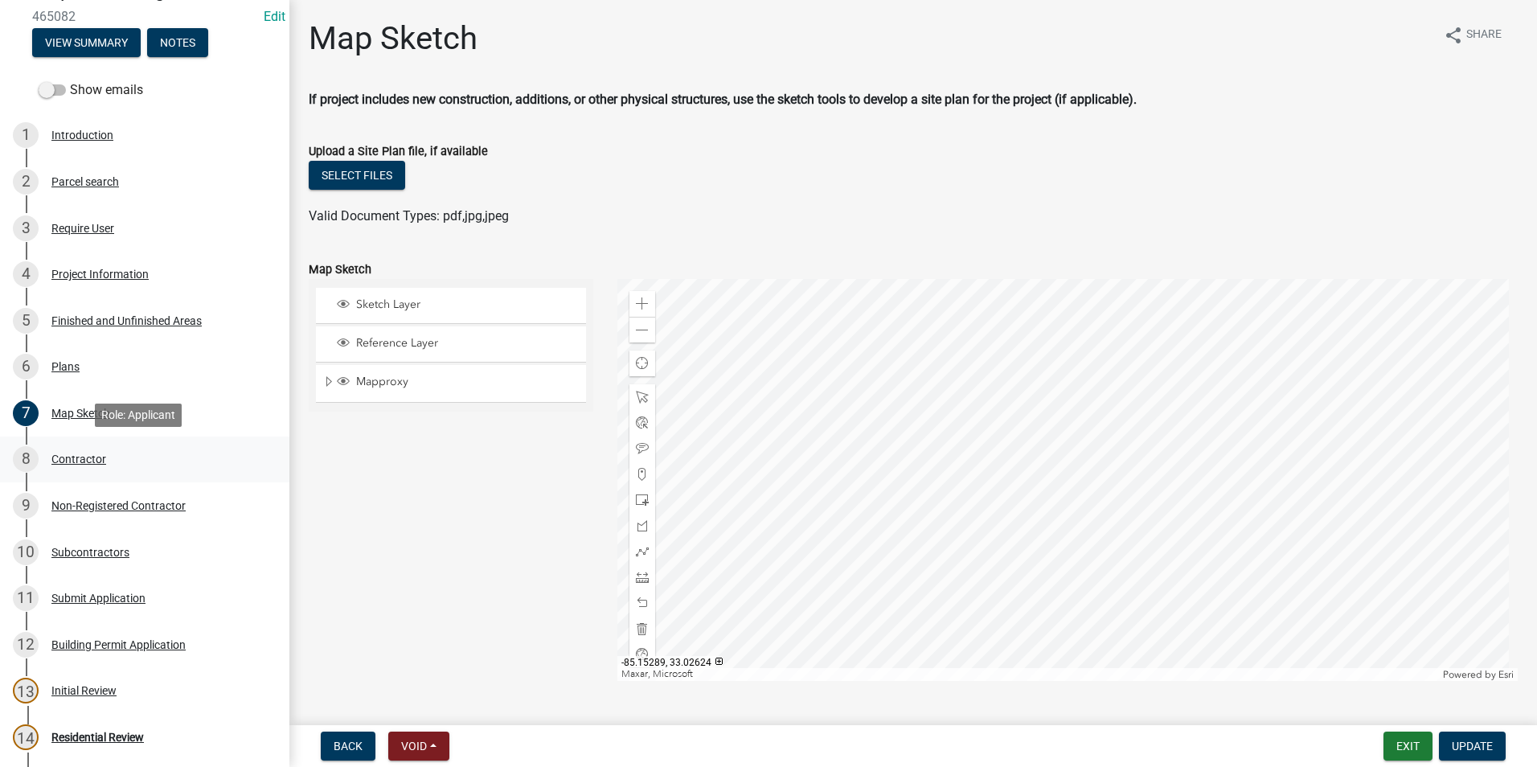
click at [172, 457] on div "8 Contractor" at bounding box center [138, 459] width 251 height 26
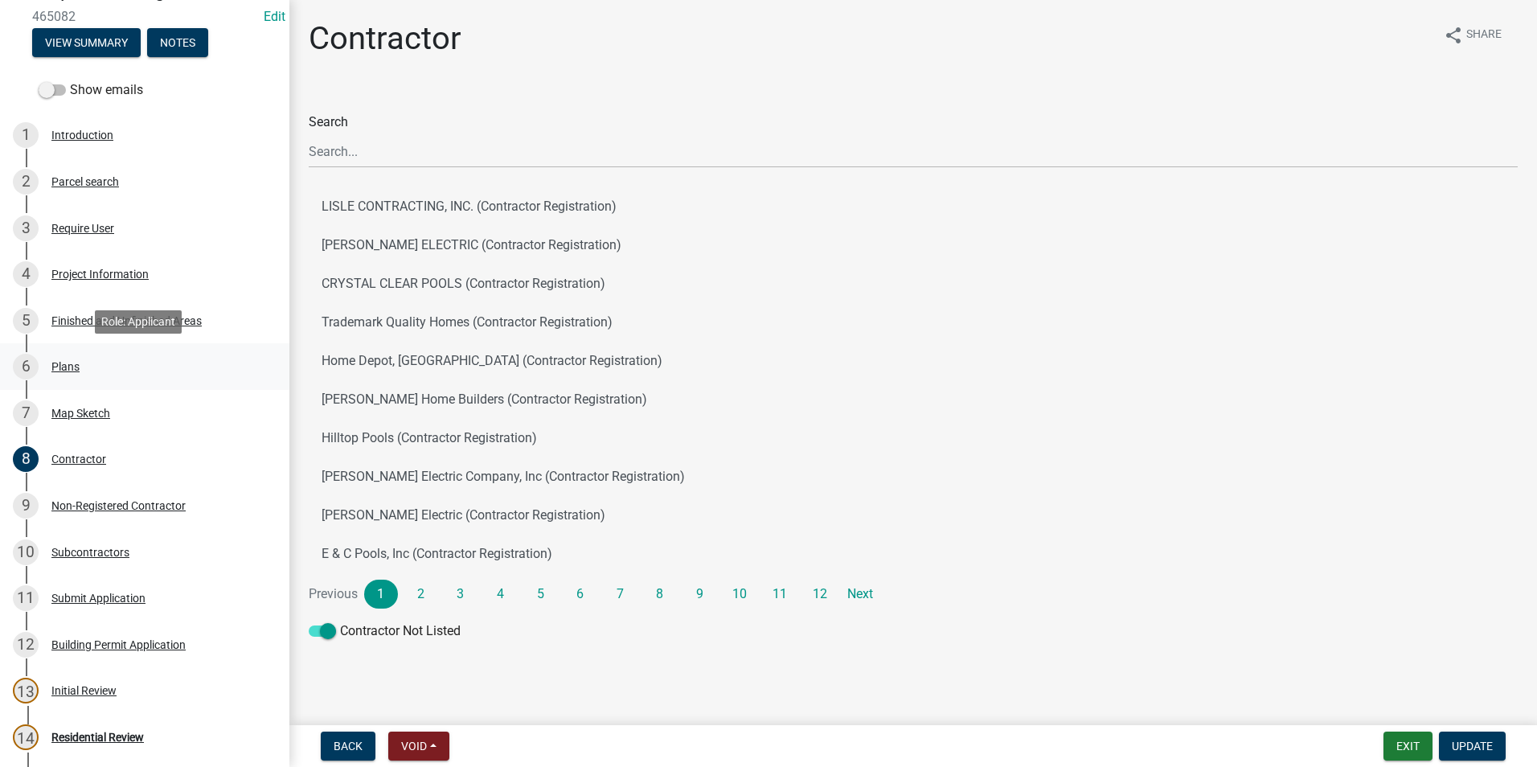
click at [172, 373] on div "6 Plans" at bounding box center [138, 367] width 251 height 26
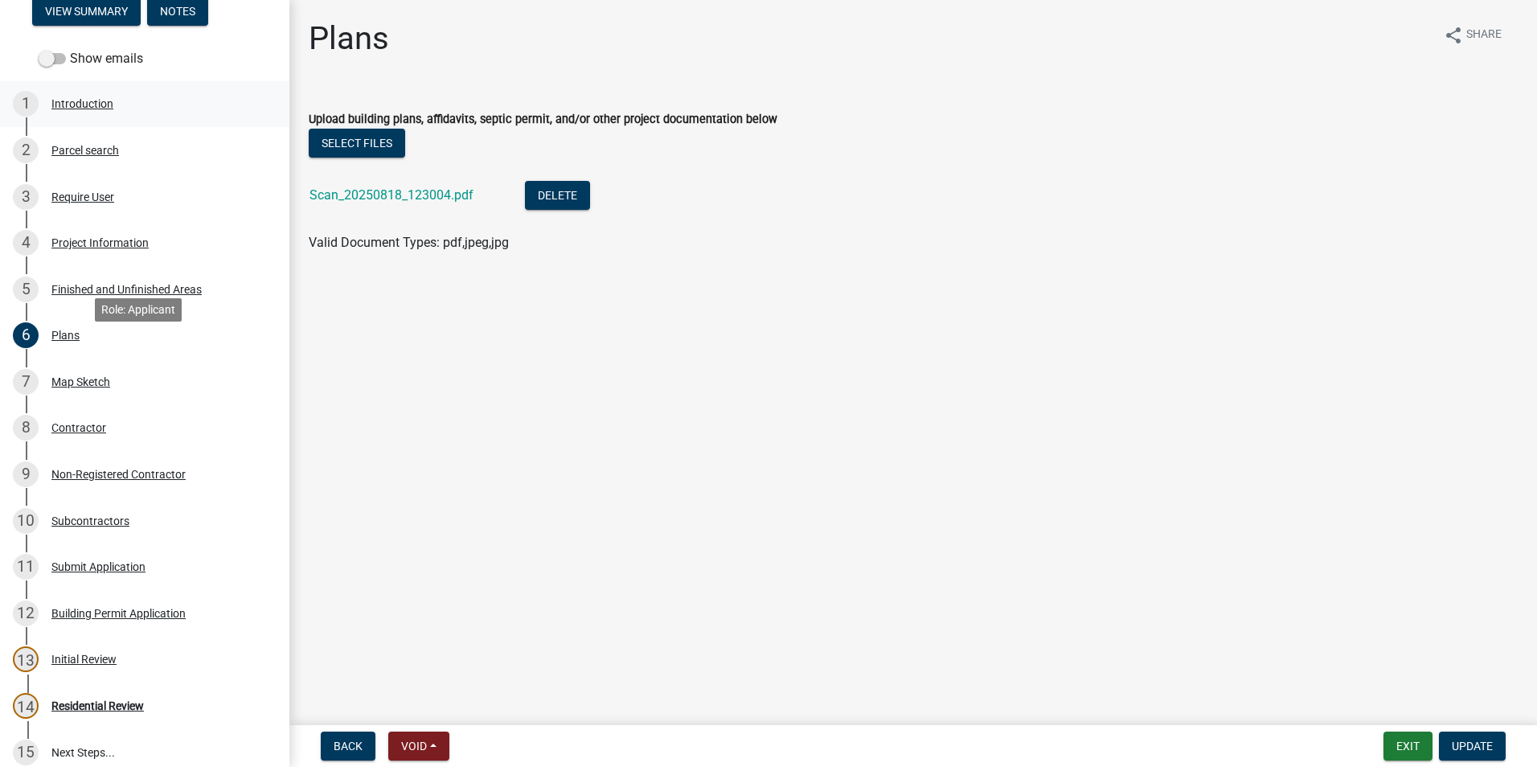
scroll to position [0, 0]
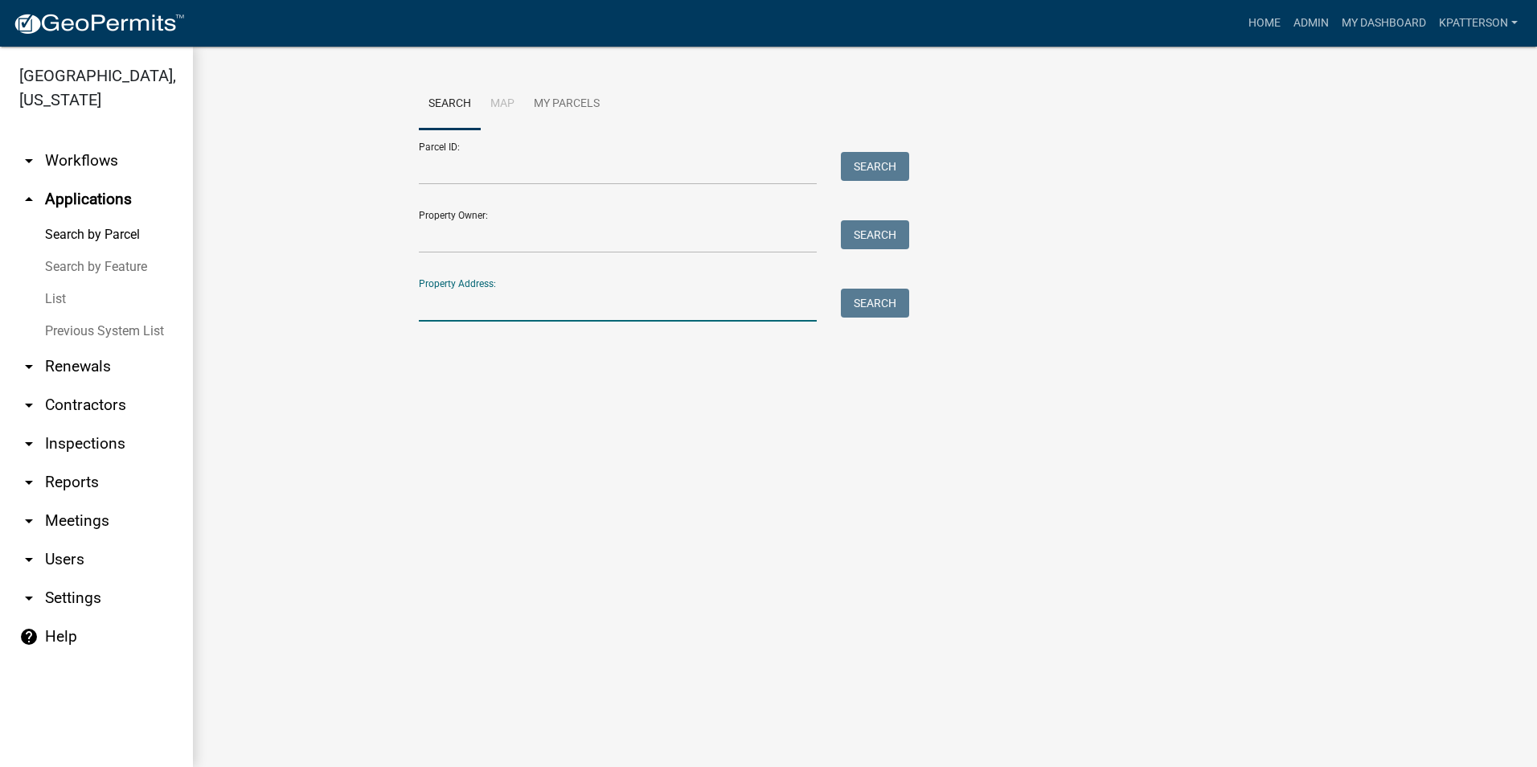
paste input "[STREET_ADDRESS][PERSON_NAME]"
type input "[STREET_ADDRESS][PERSON_NAME]"
drag, startPoint x: 879, startPoint y: 305, endPoint x: 878, endPoint y: 333, distance: 27.3
click at [879, 306] on button "Search" at bounding box center [875, 303] width 68 height 29
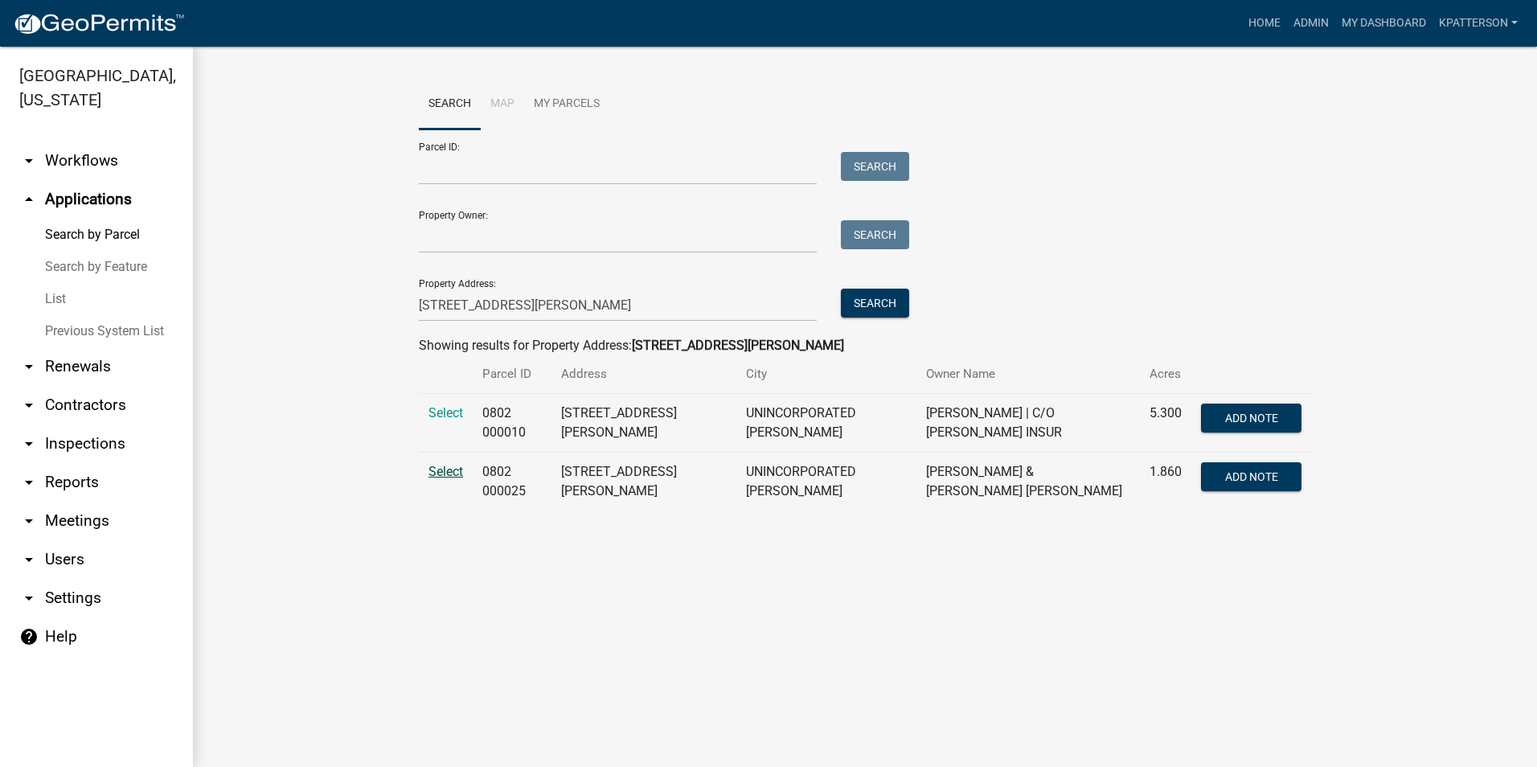
click at [444, 469] on span "Select" at bounding box center [445, 471] width 35 height 15
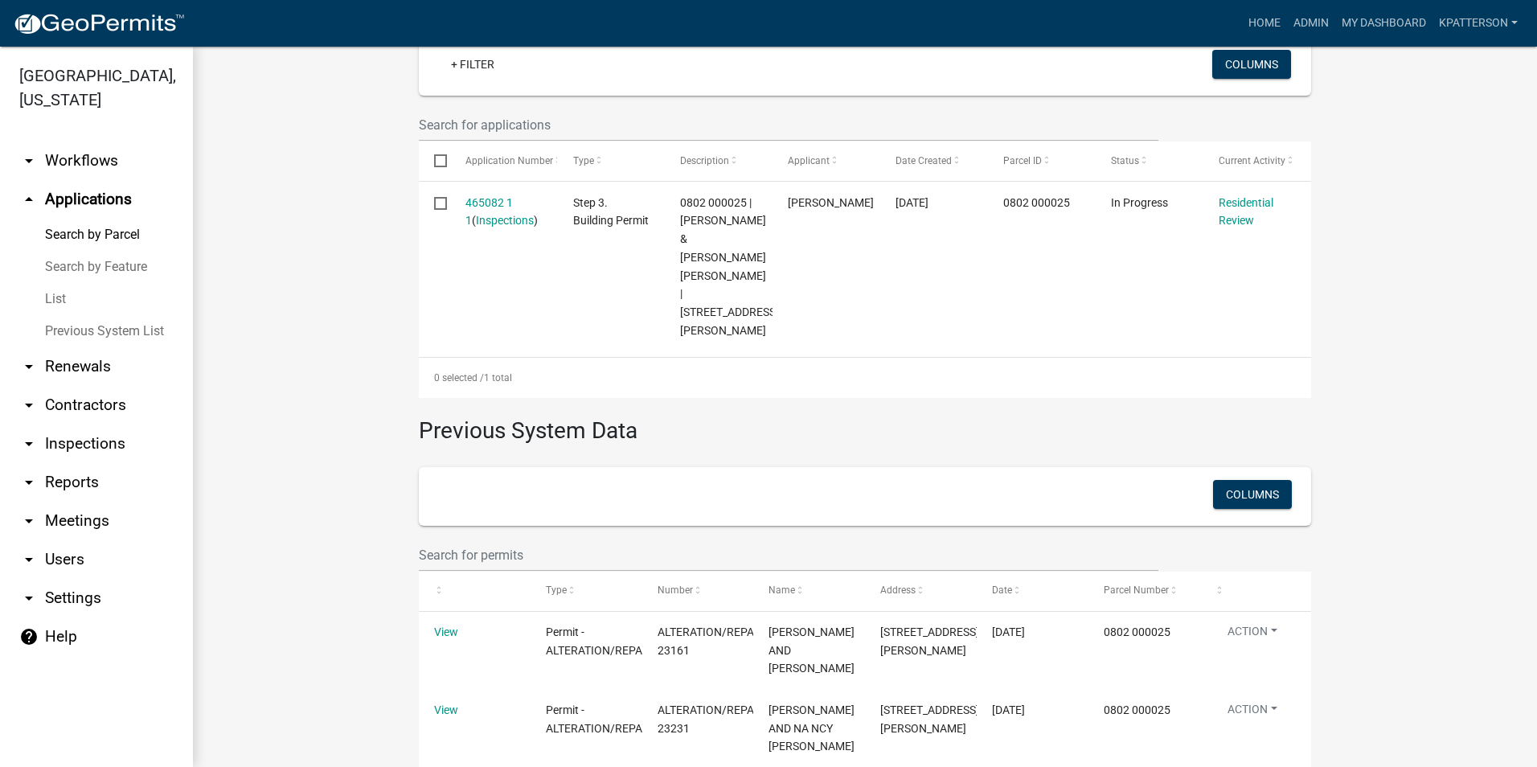
scroll to position [394, 0]
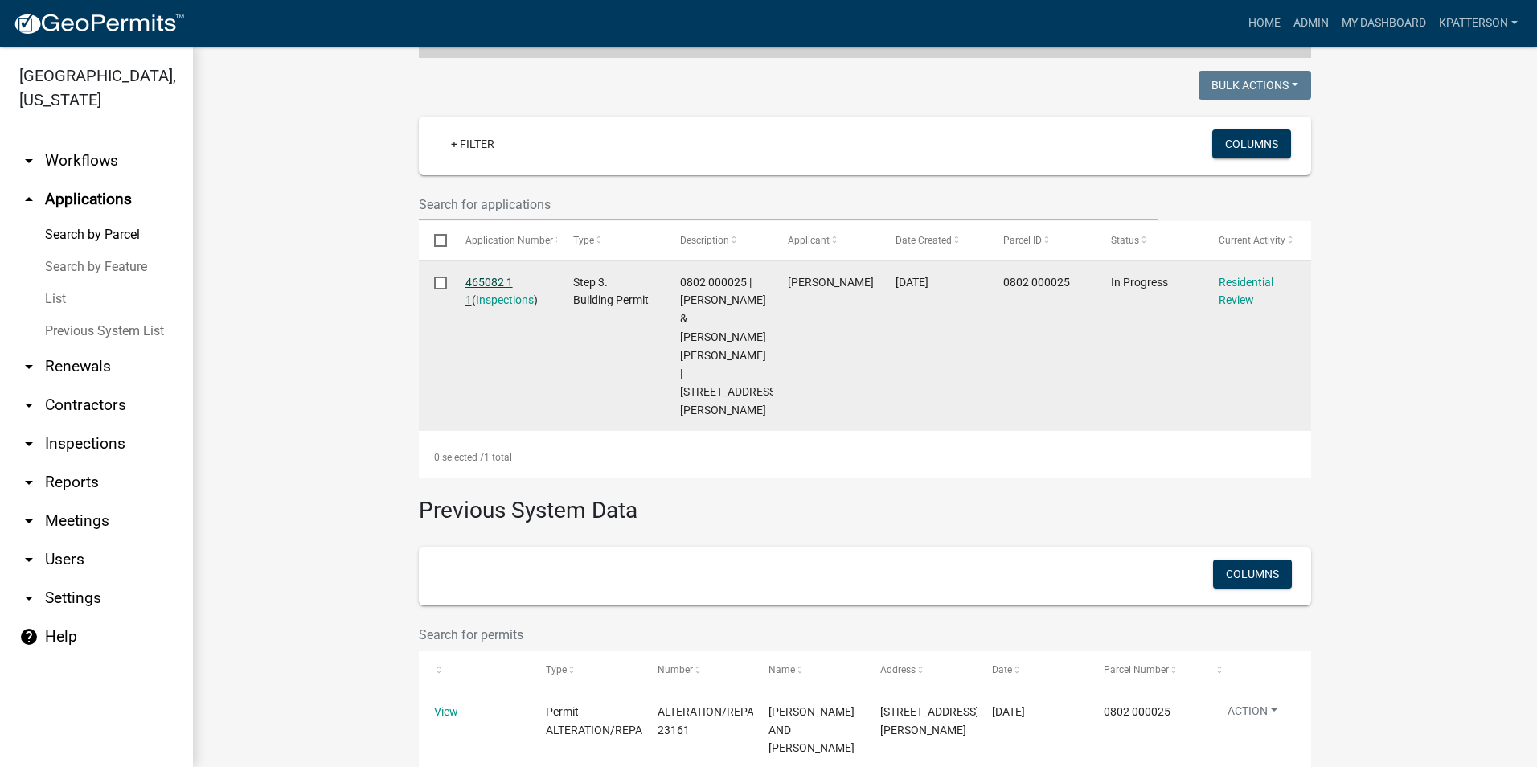
click at [484, 278] on link "465082 1 1" at bounding box center [488, 291] width 47 height 31
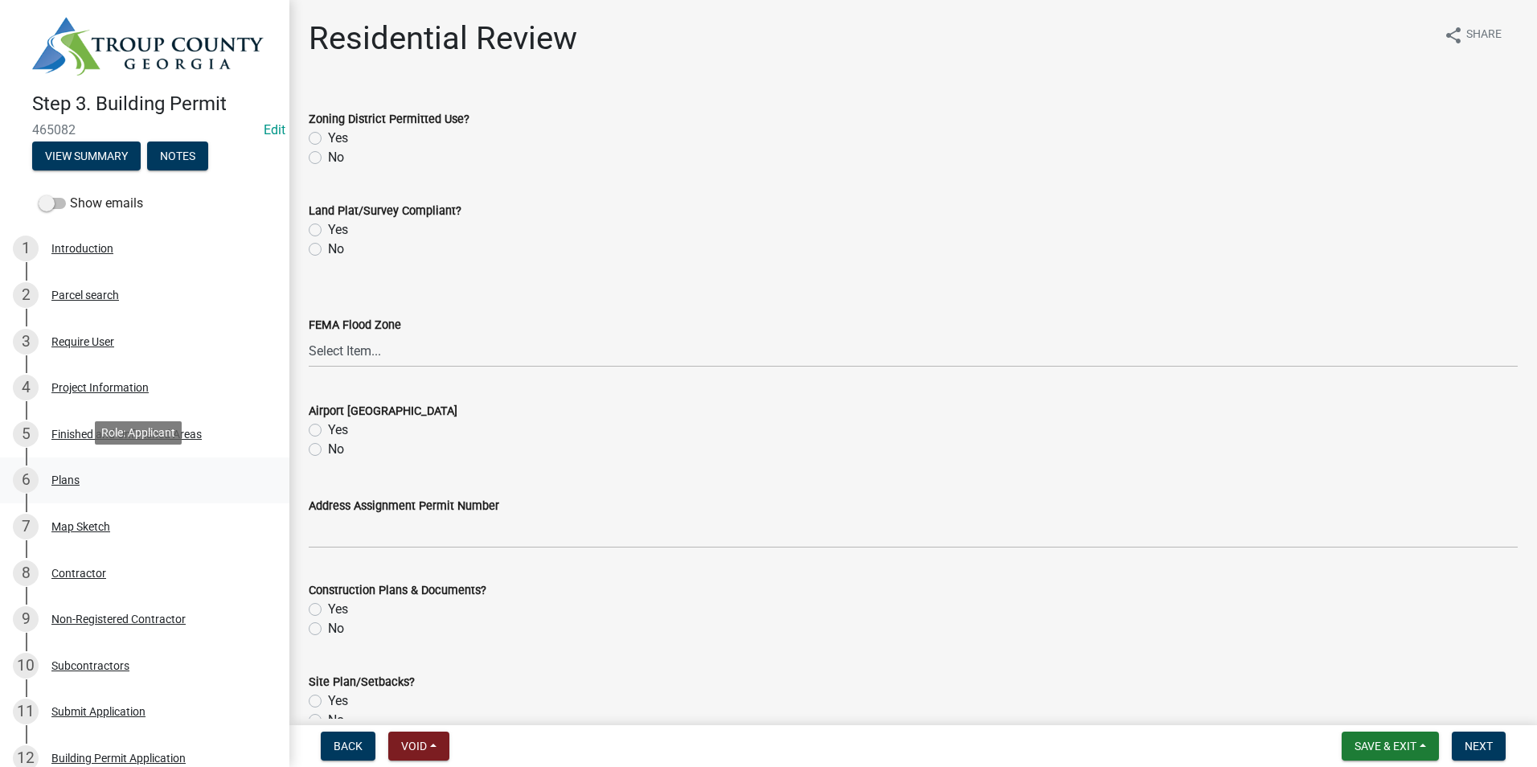
click at [135, 481] on div "6 Plans" at bounding box center [138, 480] width 251 height 26
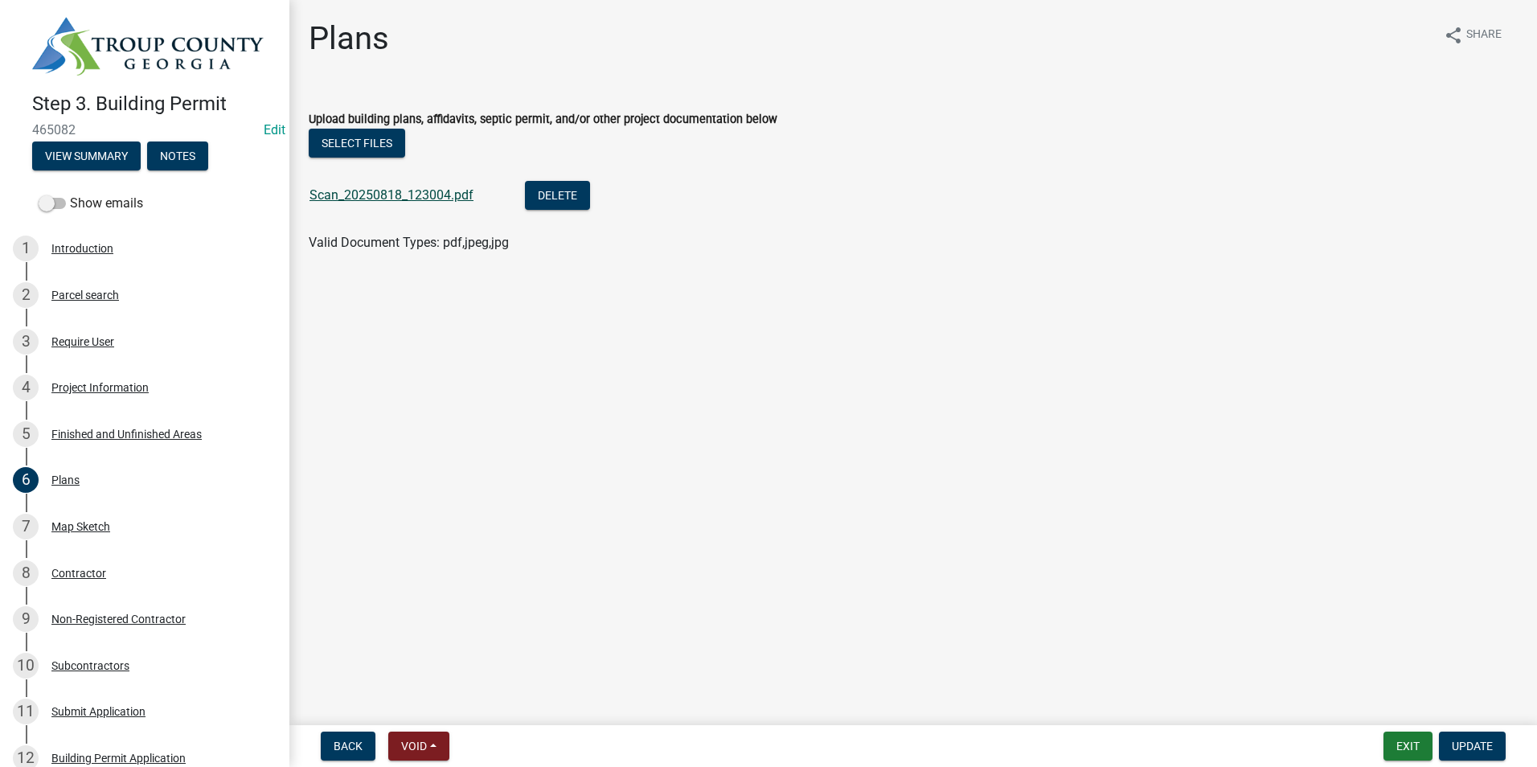
click at [391, 196] on link "Scan_20250818_123004.pdf" at bounding box center [391, 194] width 164 height 15
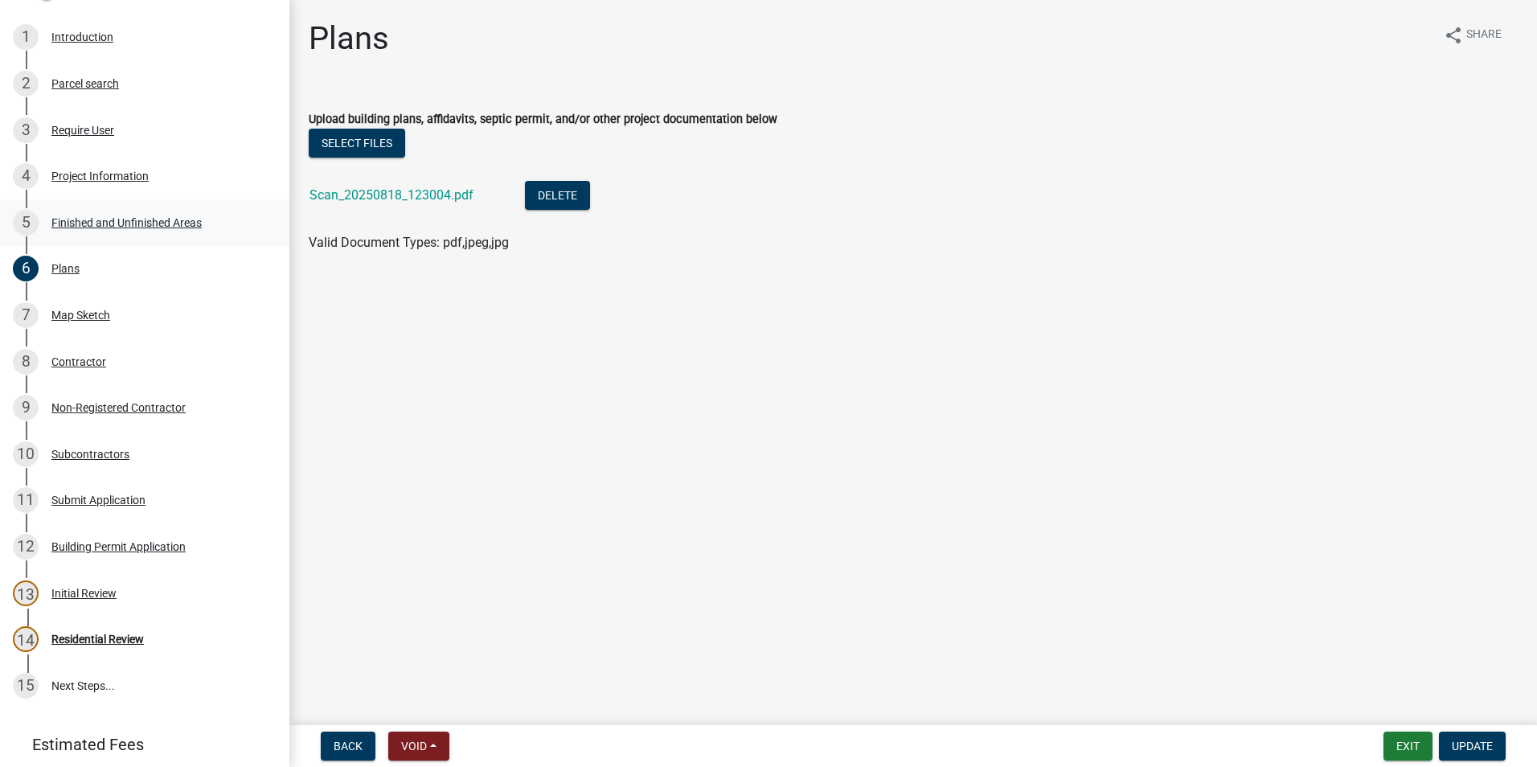
scroll to position [183, 0]
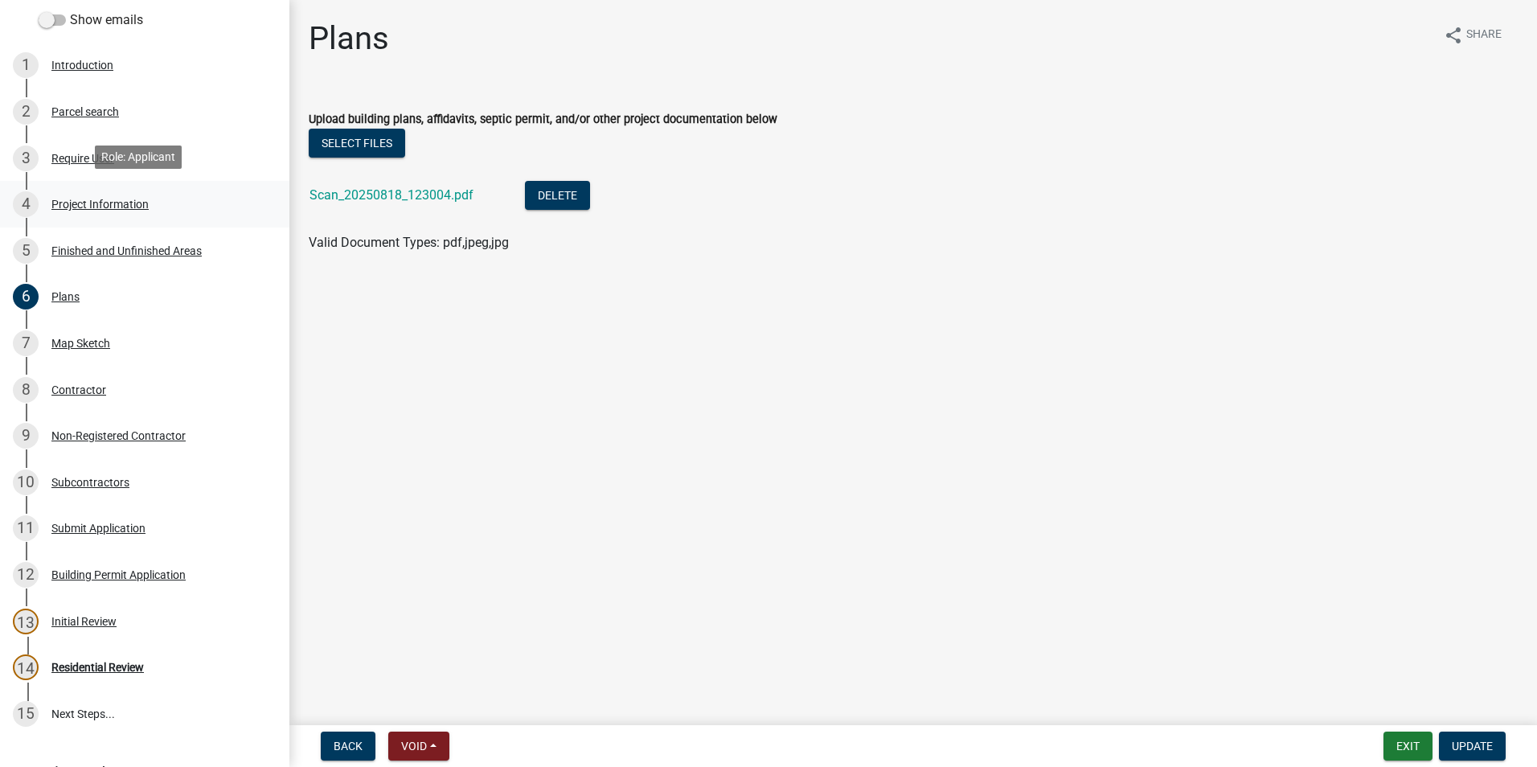
click at [146, 193] on div "4 Project Information" at bounding box center [138, 204] width 251 height 26
